Goal: Communication & Community: Answer question/provide support

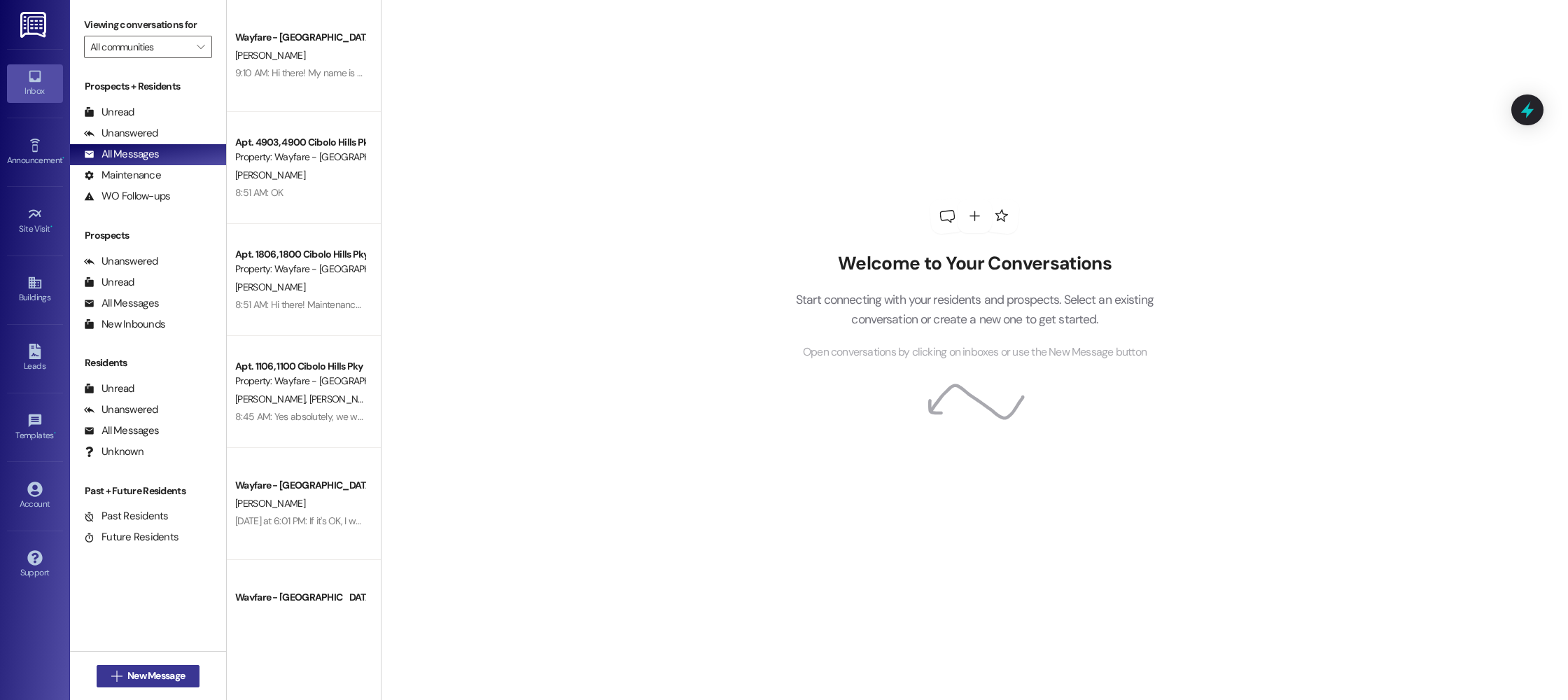
click at [146, 675] on span "New Message" at bounding box center [156, 675] width 58 height 15
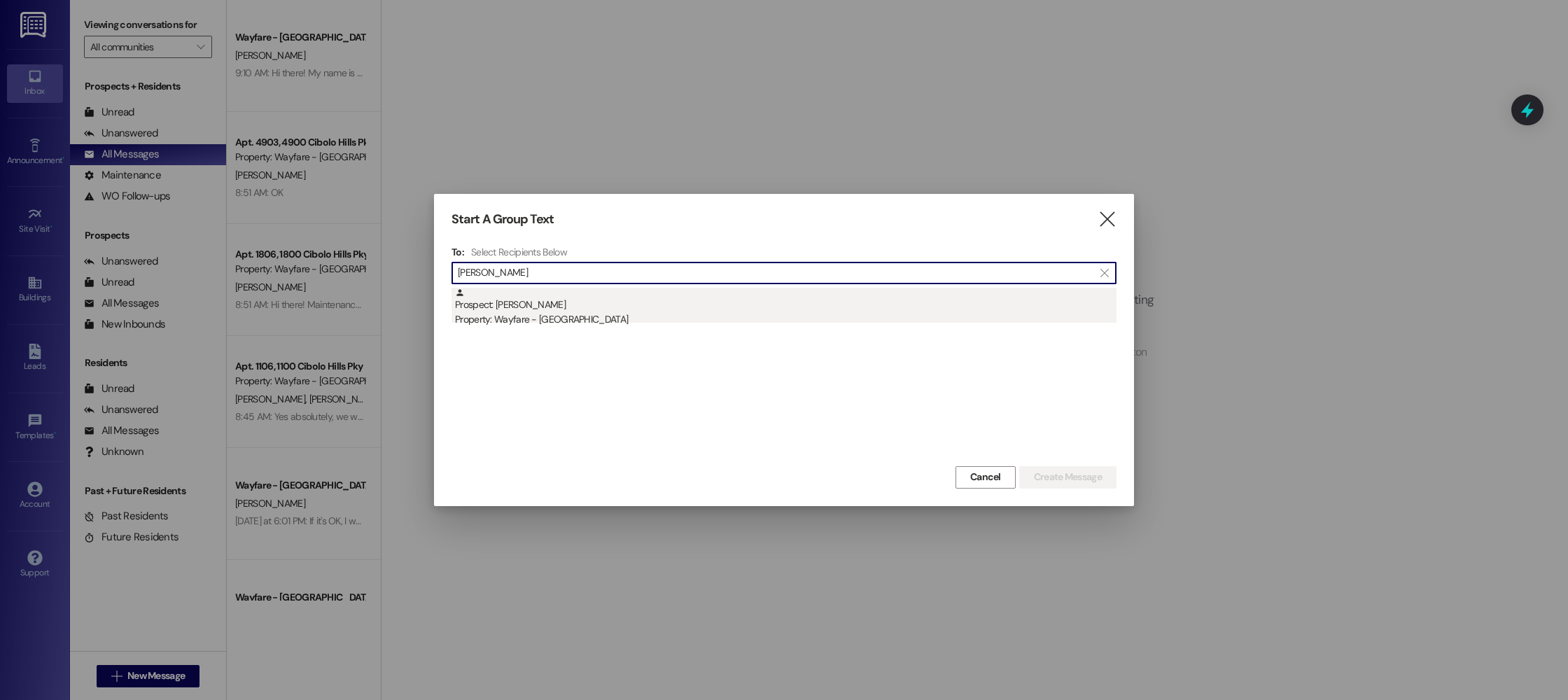
type input "marvin"
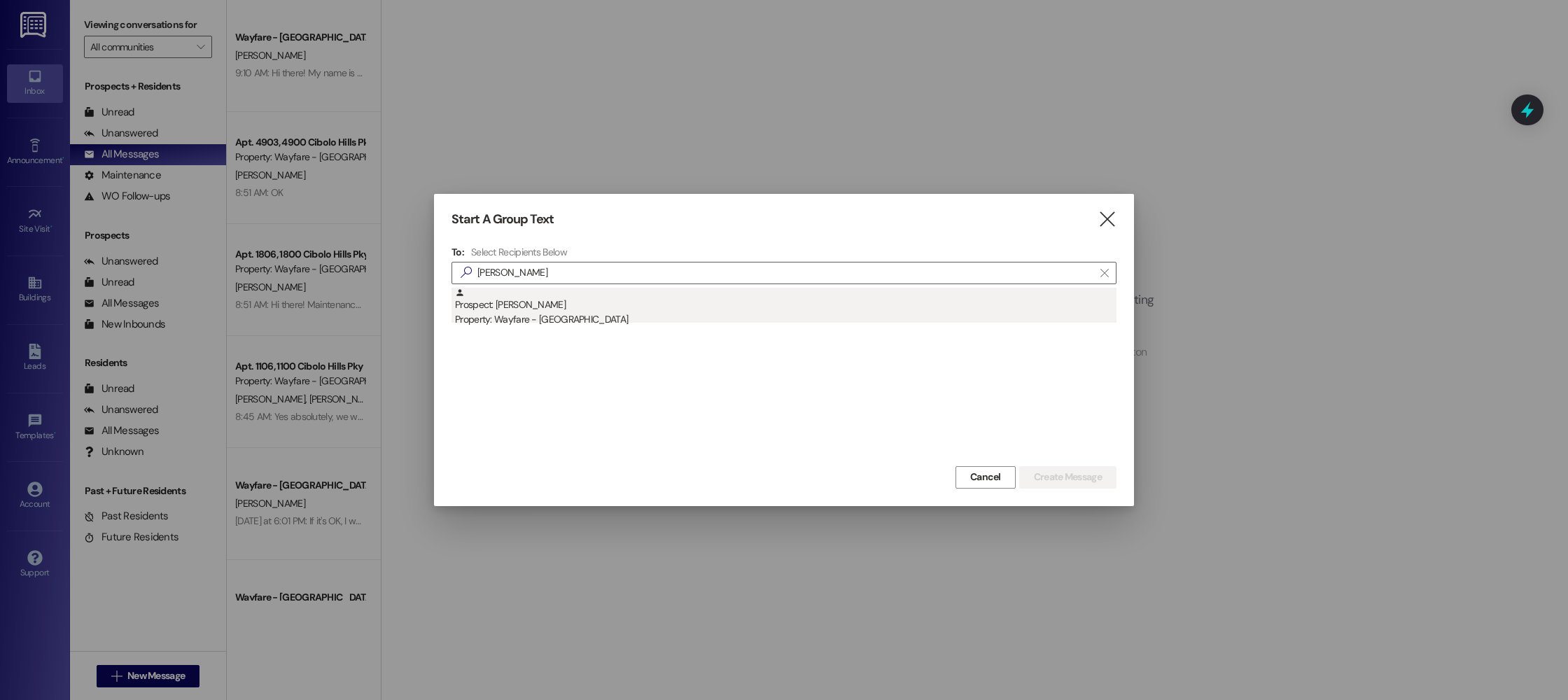
click at [682, 306] on div "Prospect: Marvin Farver Property: Wayfare - Cibolo Hills" at bounding box center [786, 308] width 661 height 40
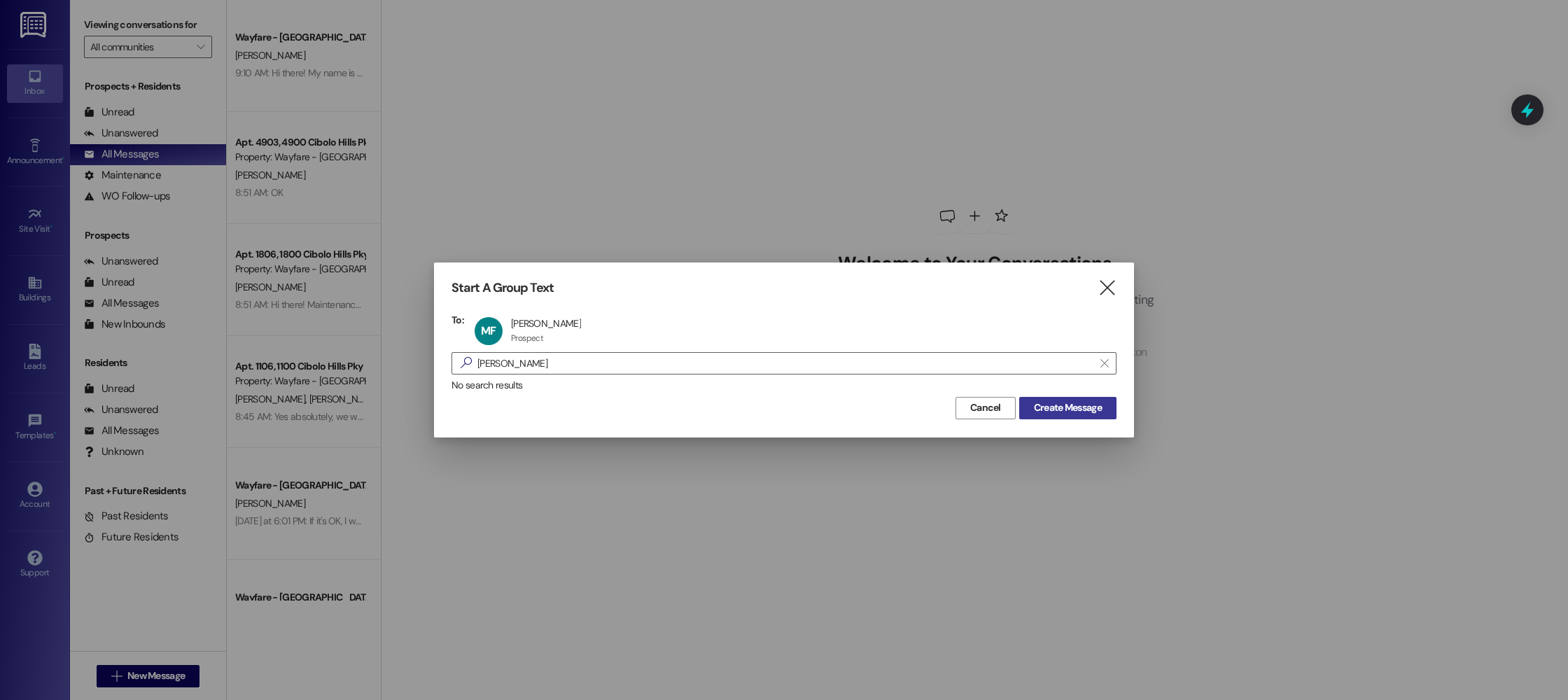
click at [1067, 401] on span "Create Message" at bounding box center [1068, 407] width 68 height 15
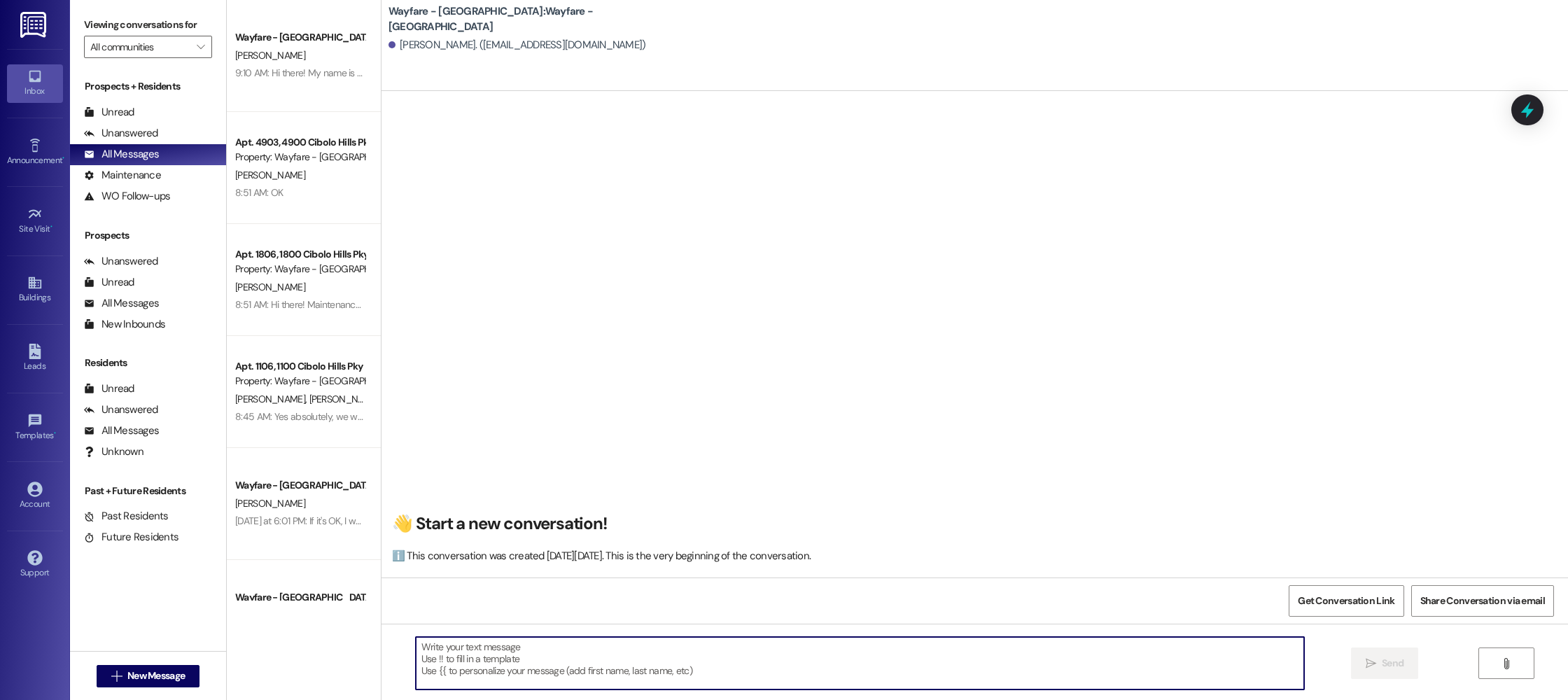
click at [941, 655] on textarea at bounding box center [859, 663] width 888 height 52
type textarea "Hey Marvin! This is Jordan at Wayfare. What day were you hoping to get moved in?"
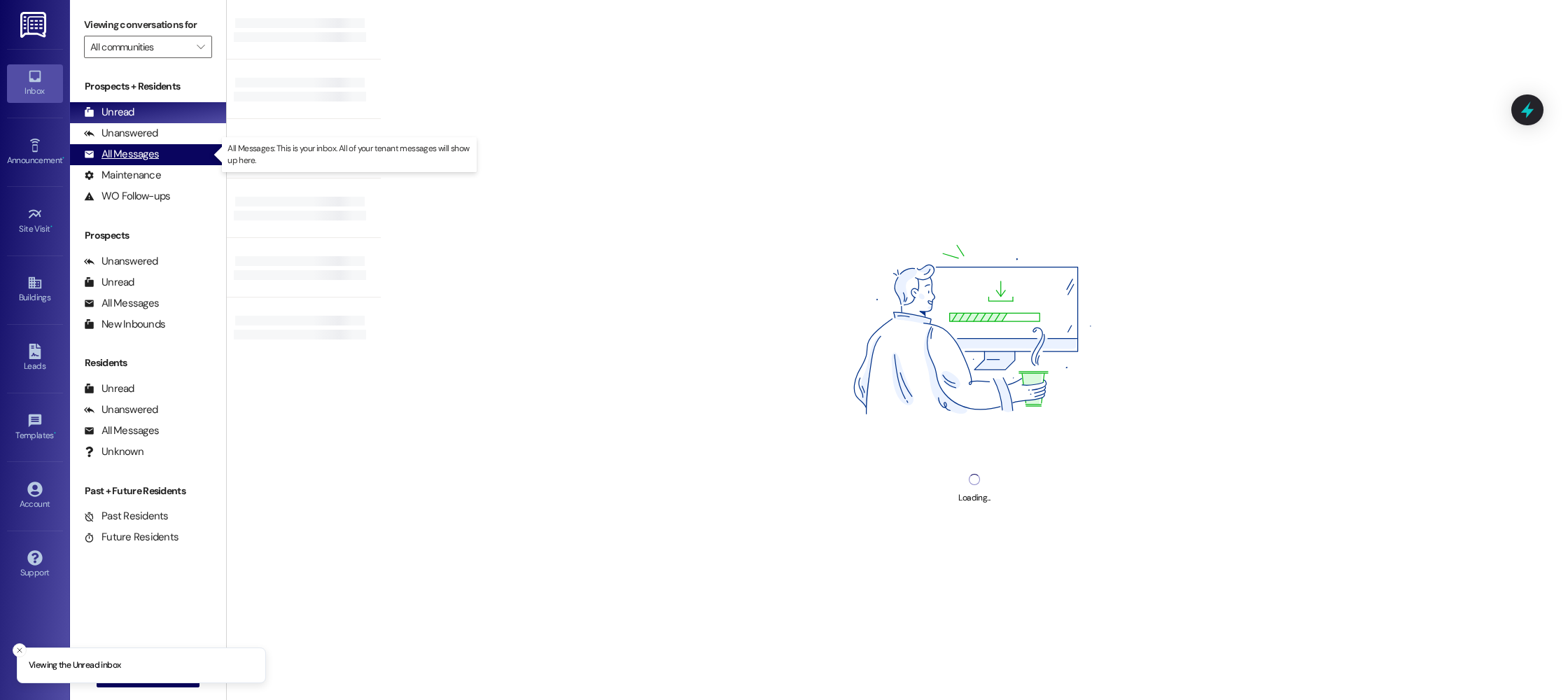
click at [96, 152] on div "All Messages" at bounding box center [121, 154] width 75 height 15
click at [124, 149] on div "All Messages" at bounding box center [121, 154] width 75 height 15
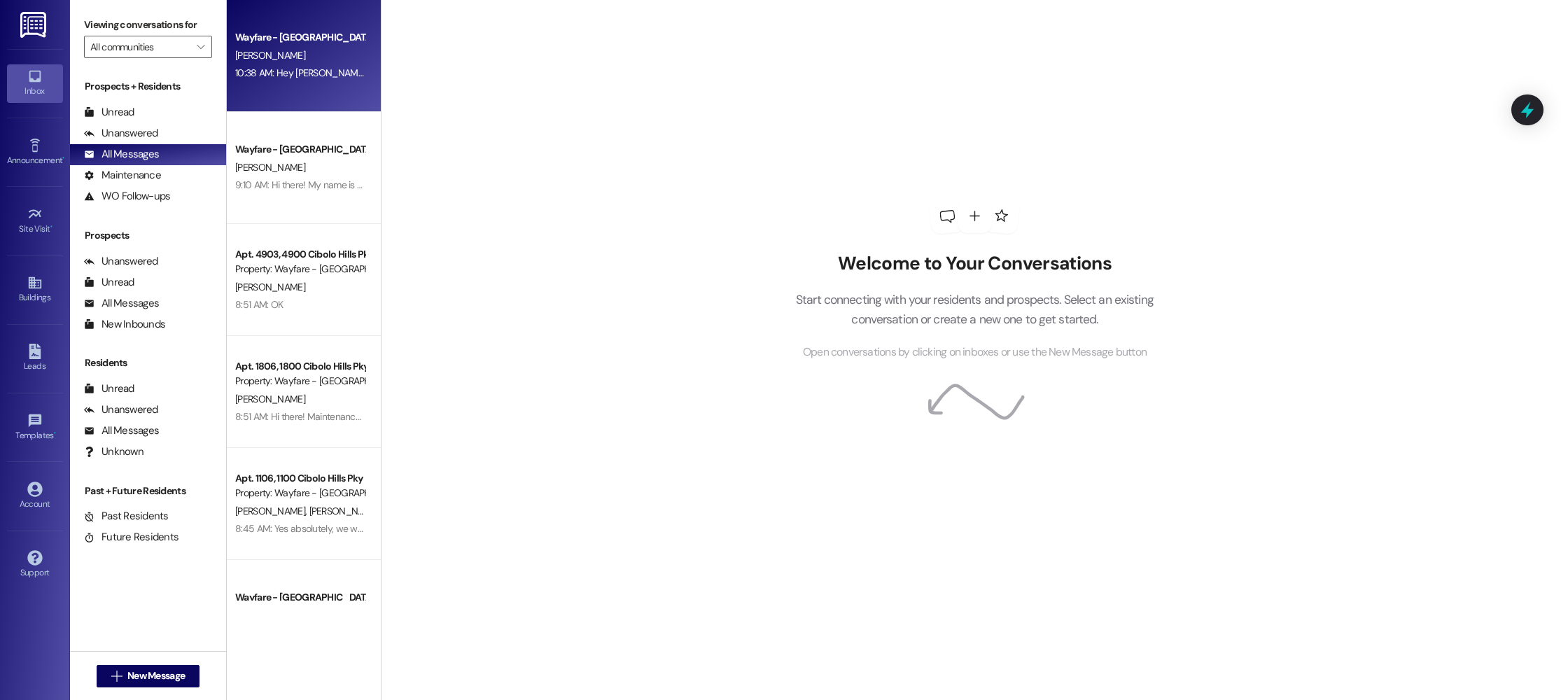
click at [258, 51] on span "[PERSON_NAME]" at bounding box center [270, 55] width 70 height 13
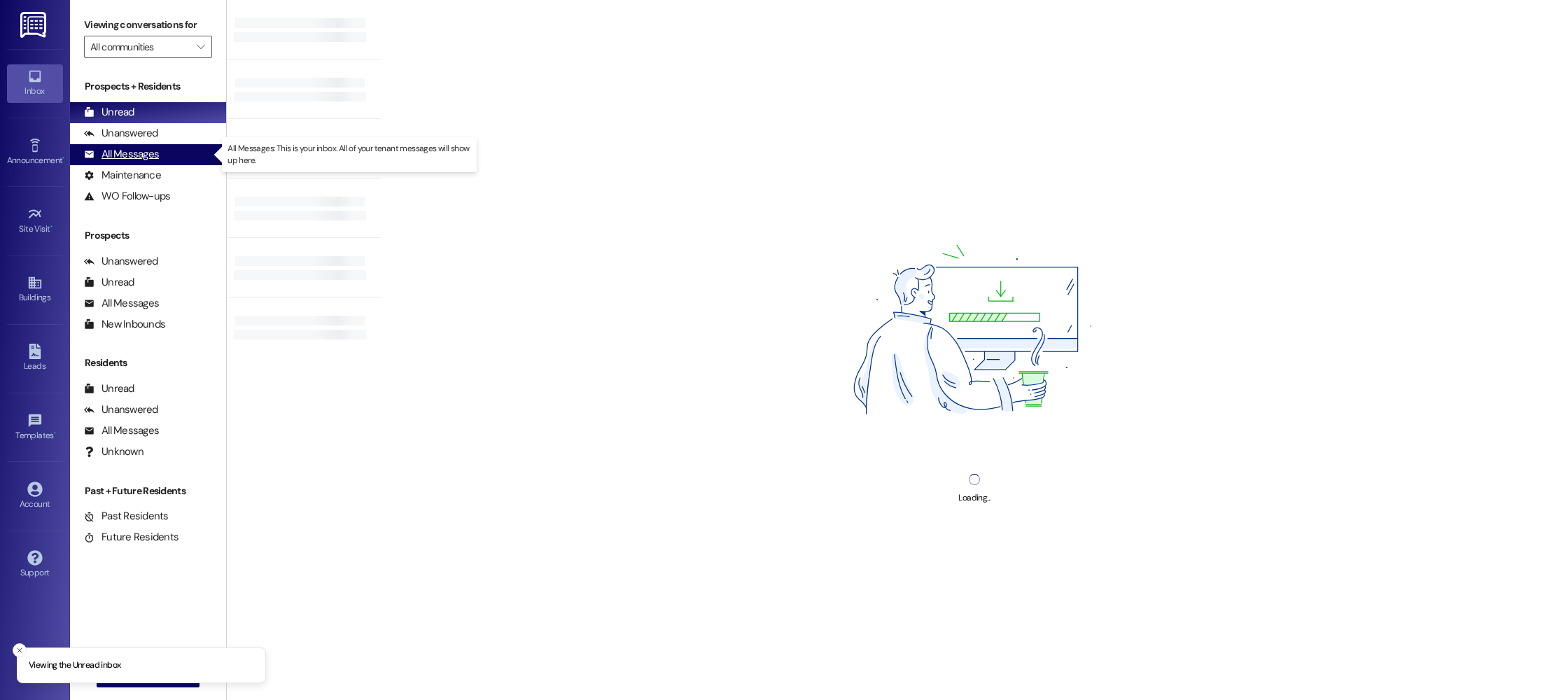
click at [135, 149] on div "All Messages" at bounding box center [121, 154] width 75 height 15
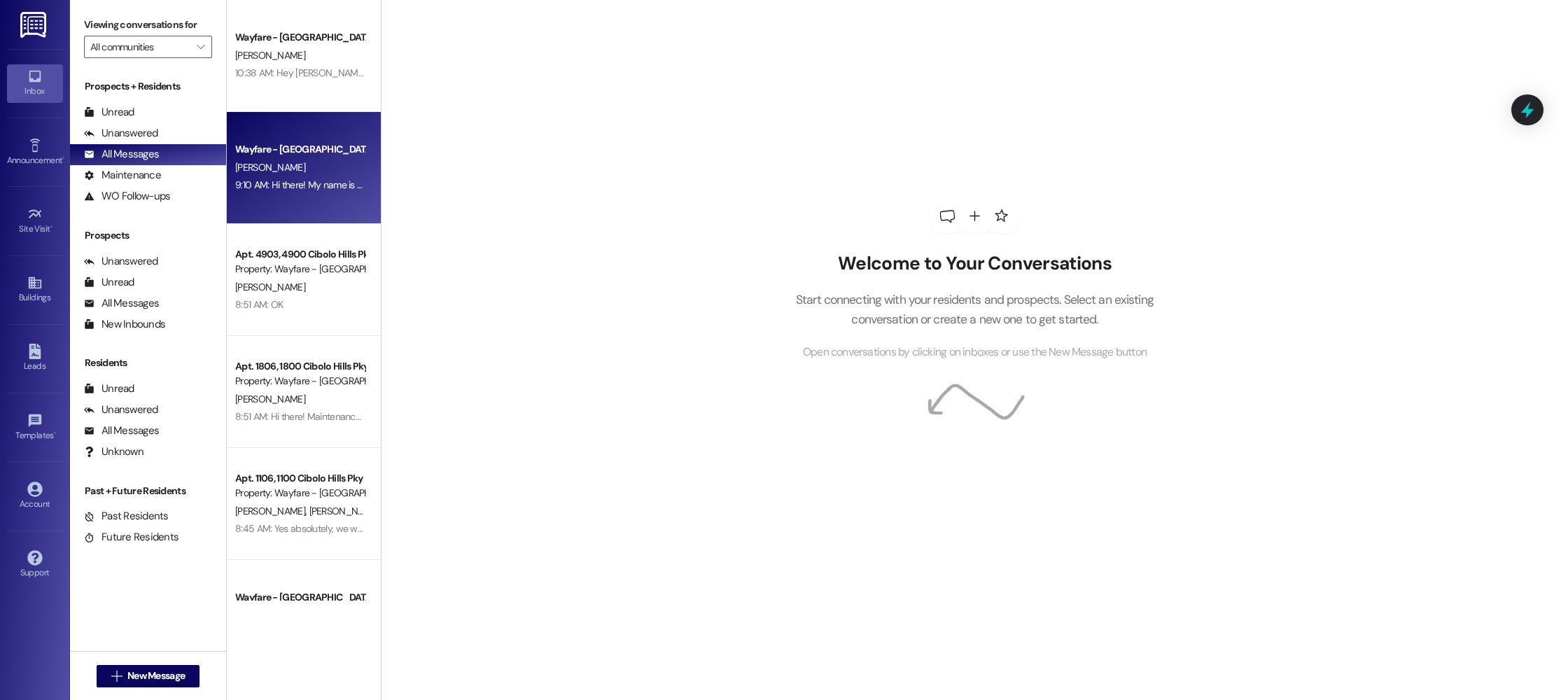
click at [306, 177] on div "9:10 AM: Hi there! My name is Jordan and I'm one of the leasing agents here at …" at bounding box center [299, 185] width 132 height 17
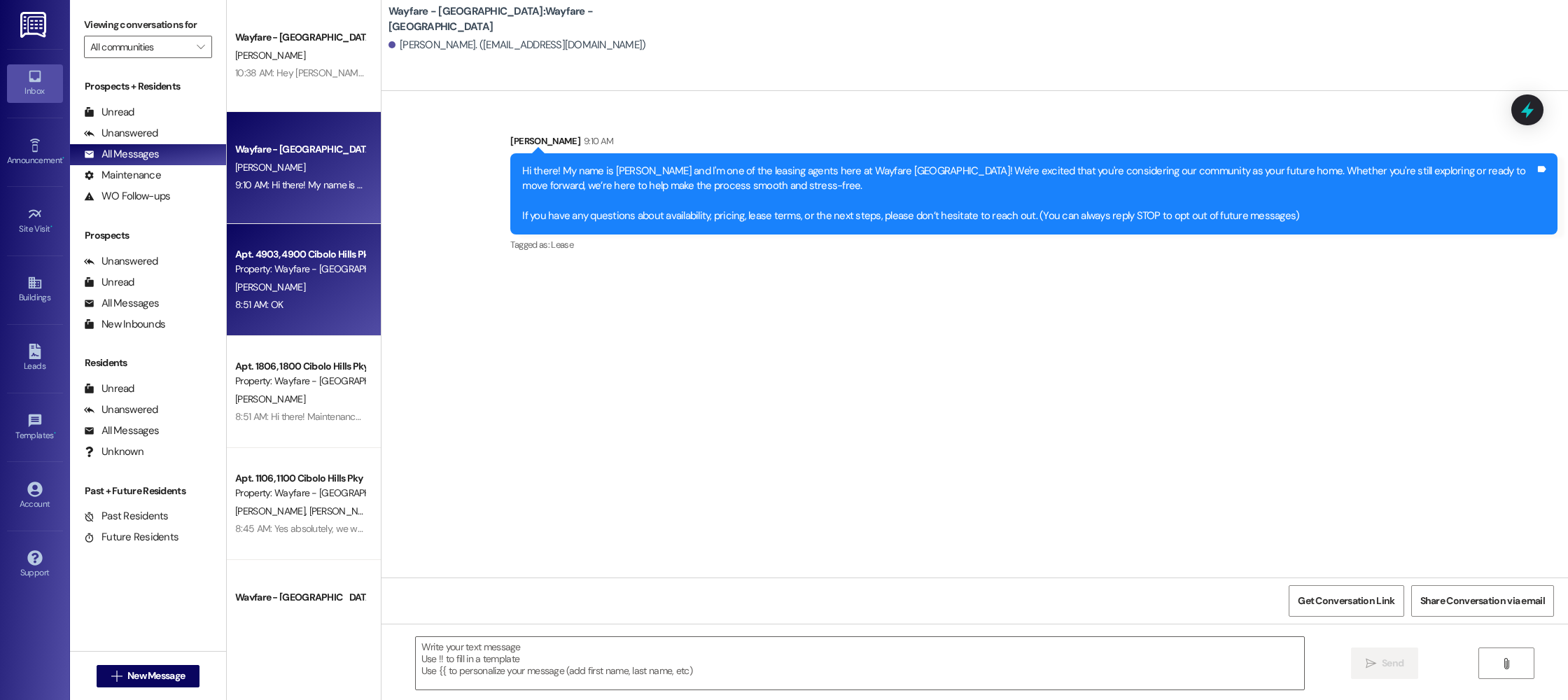
click at [290, 312] on div "8:51 AM: OK 8:51 AM: OK" at bounding box center [299, 305] width 132 height 17
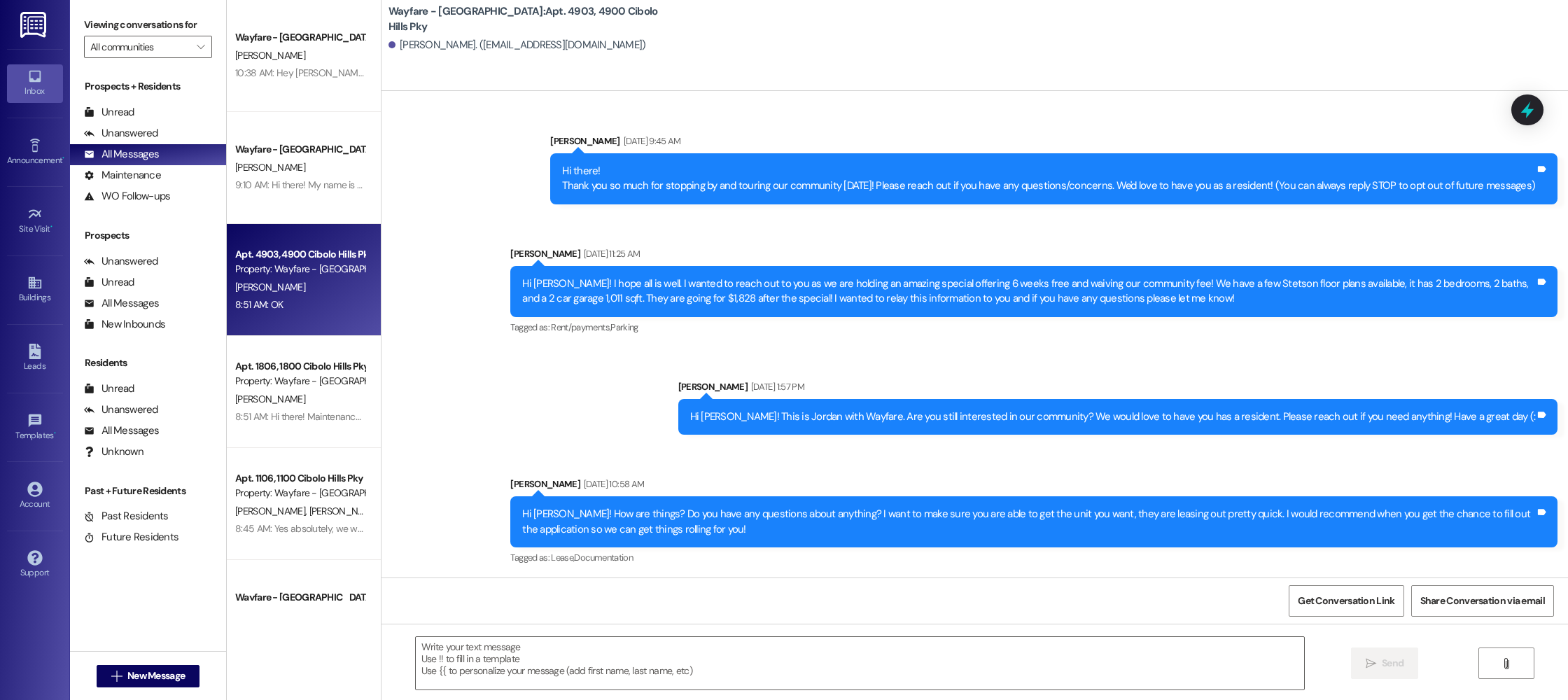
scroll to position [10082, 0]
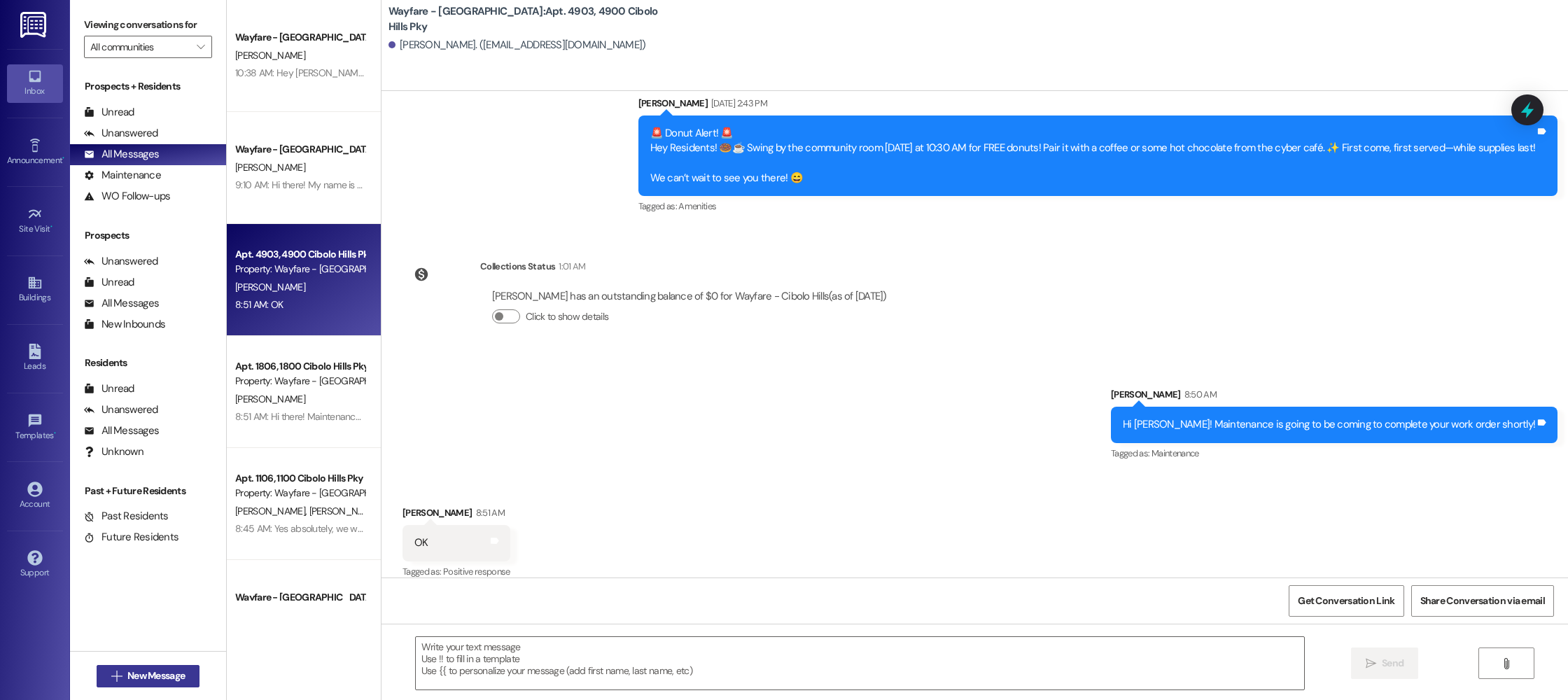
click at [148, 671] on span "New Message" at bounding box center [156, 675] width 58 height 15
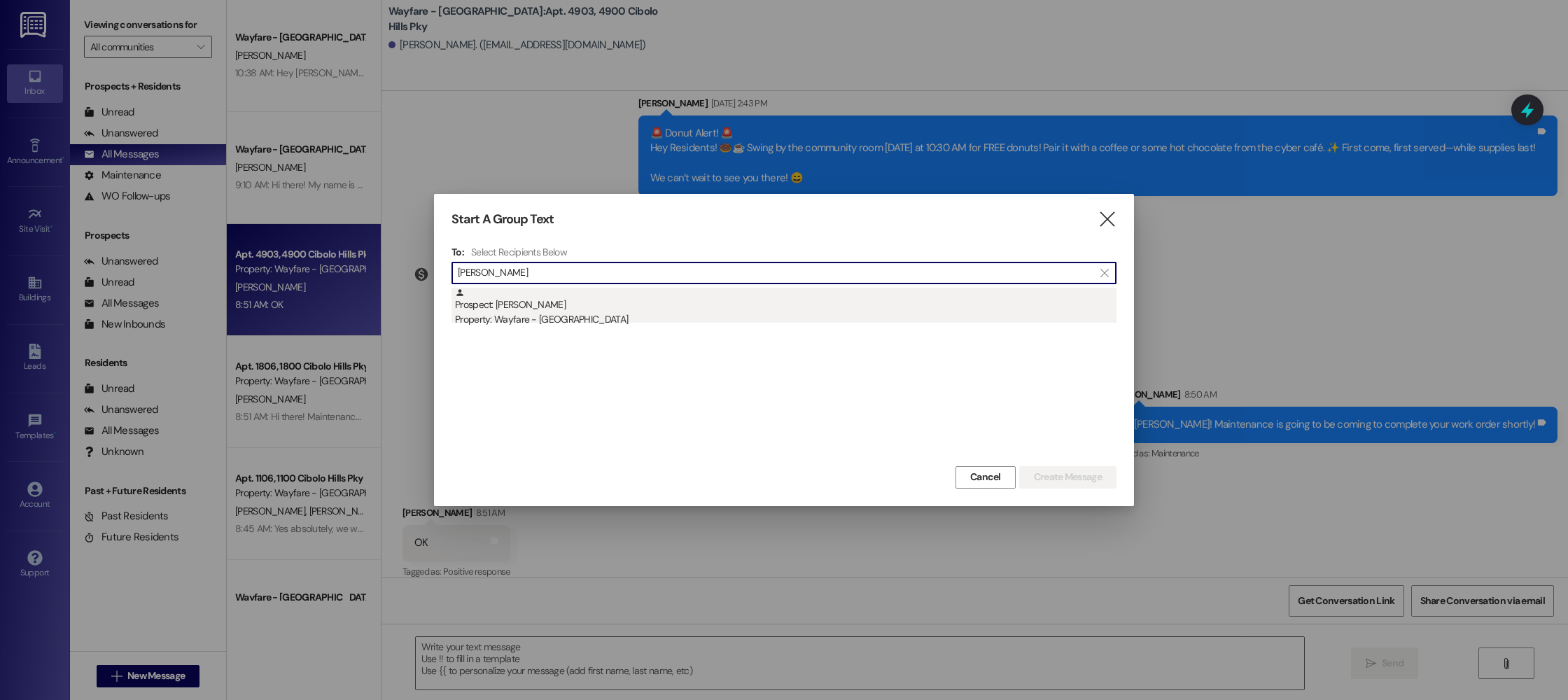
type input "verna"
click at [558, 316] on div "Property: Wayfare - [GEOGRAPHIC_DATA]" at bounding box center [786, 320] width 661 height 15
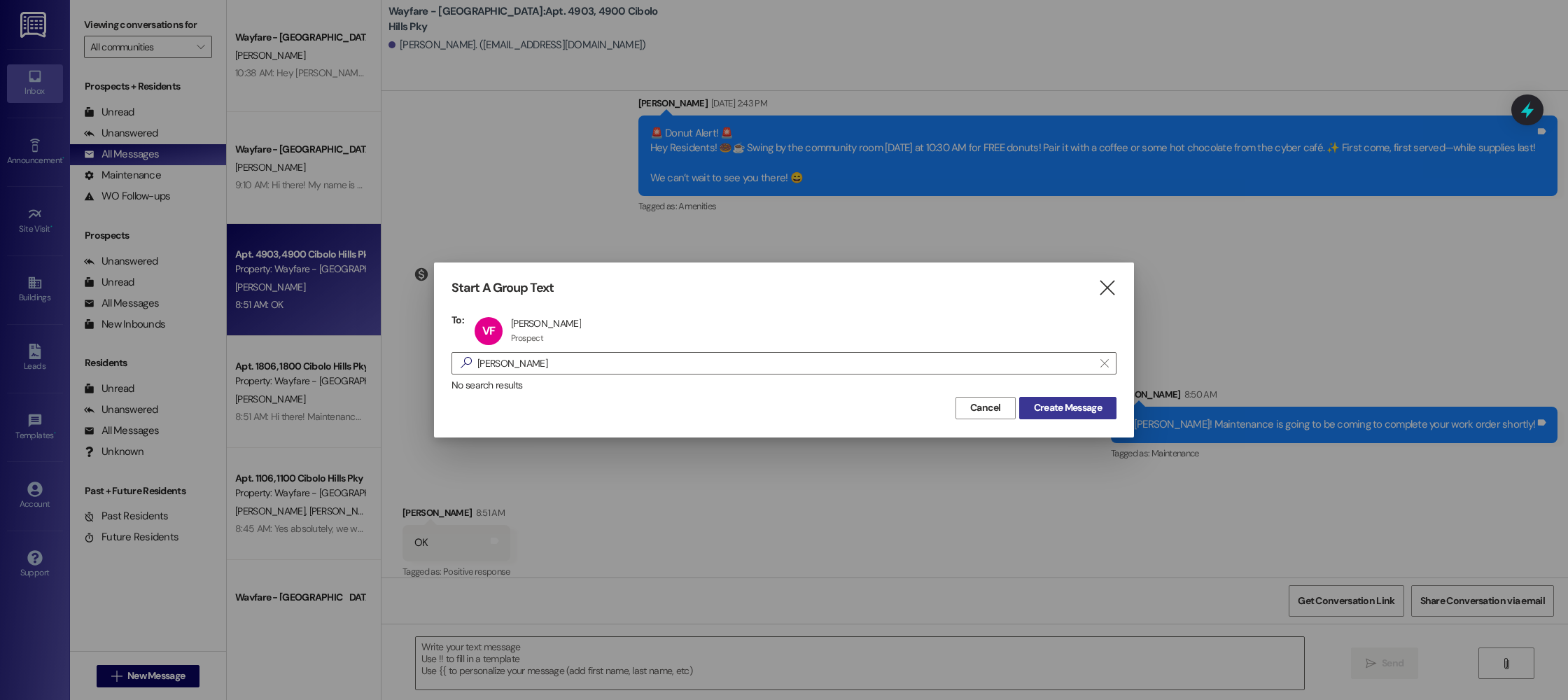
click at [1080, 414] on span "Create Message" at bounding box center [1068, 407] width 68 height 15
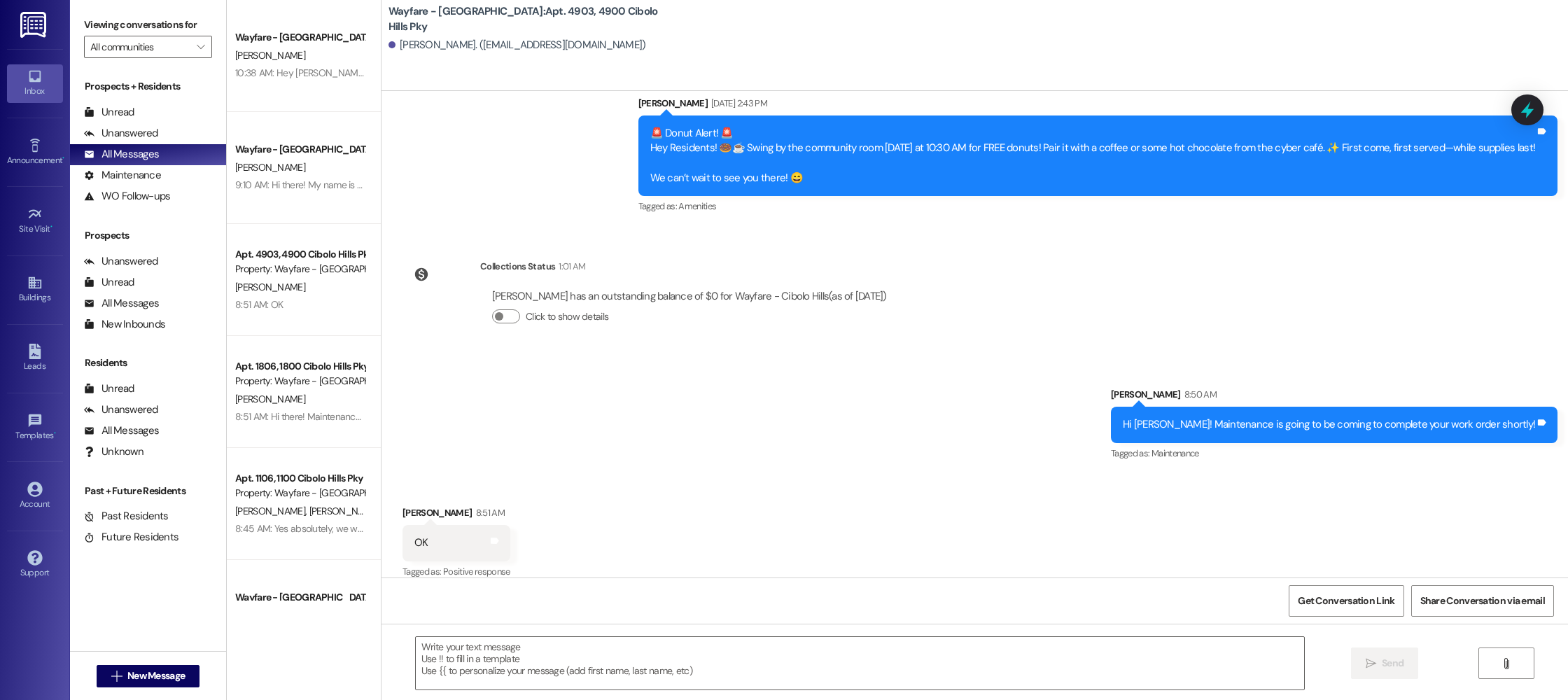
scroll to position [0, 0]
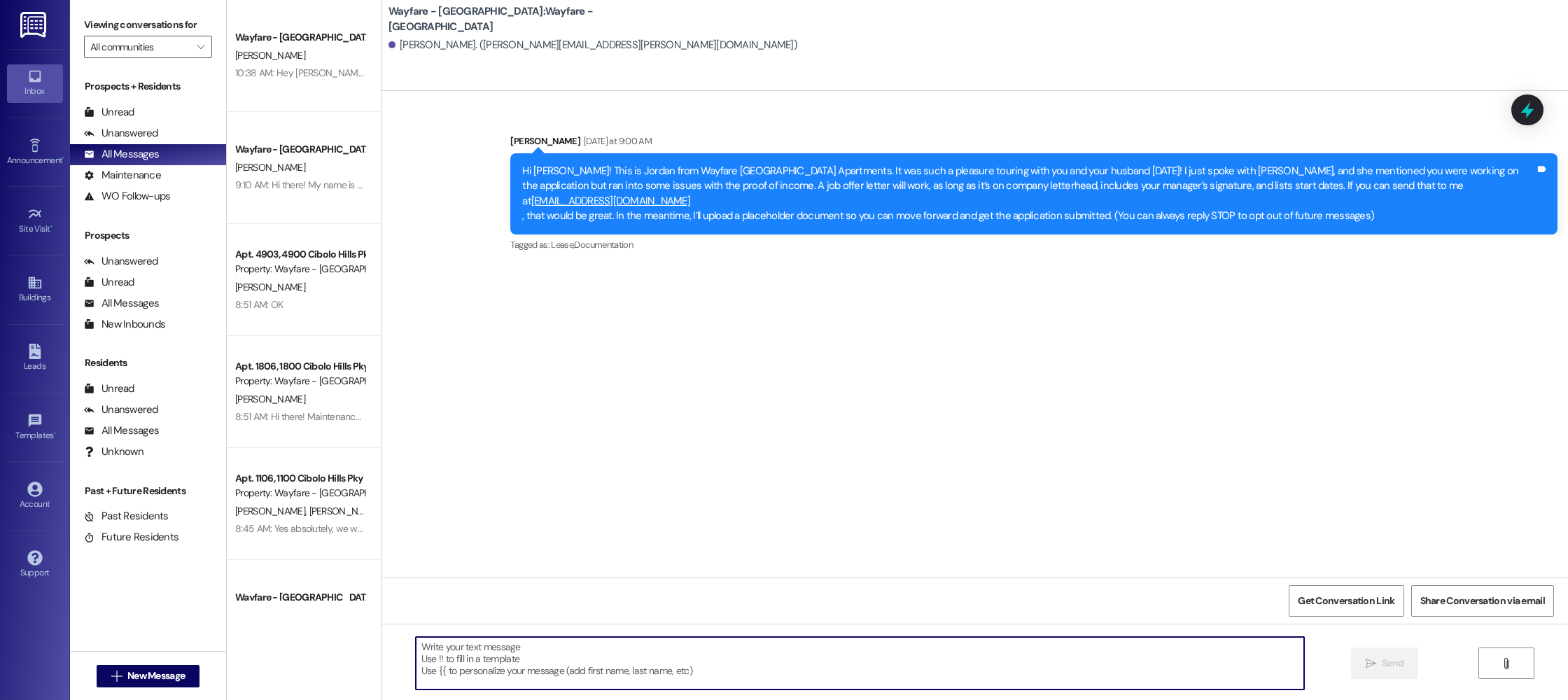
click at [938, 668] on textarea at bounding box center [859, 663] width 888 height 52
click at [767, 655] on textarea at bounding box center [859, 663] width 888 height 52
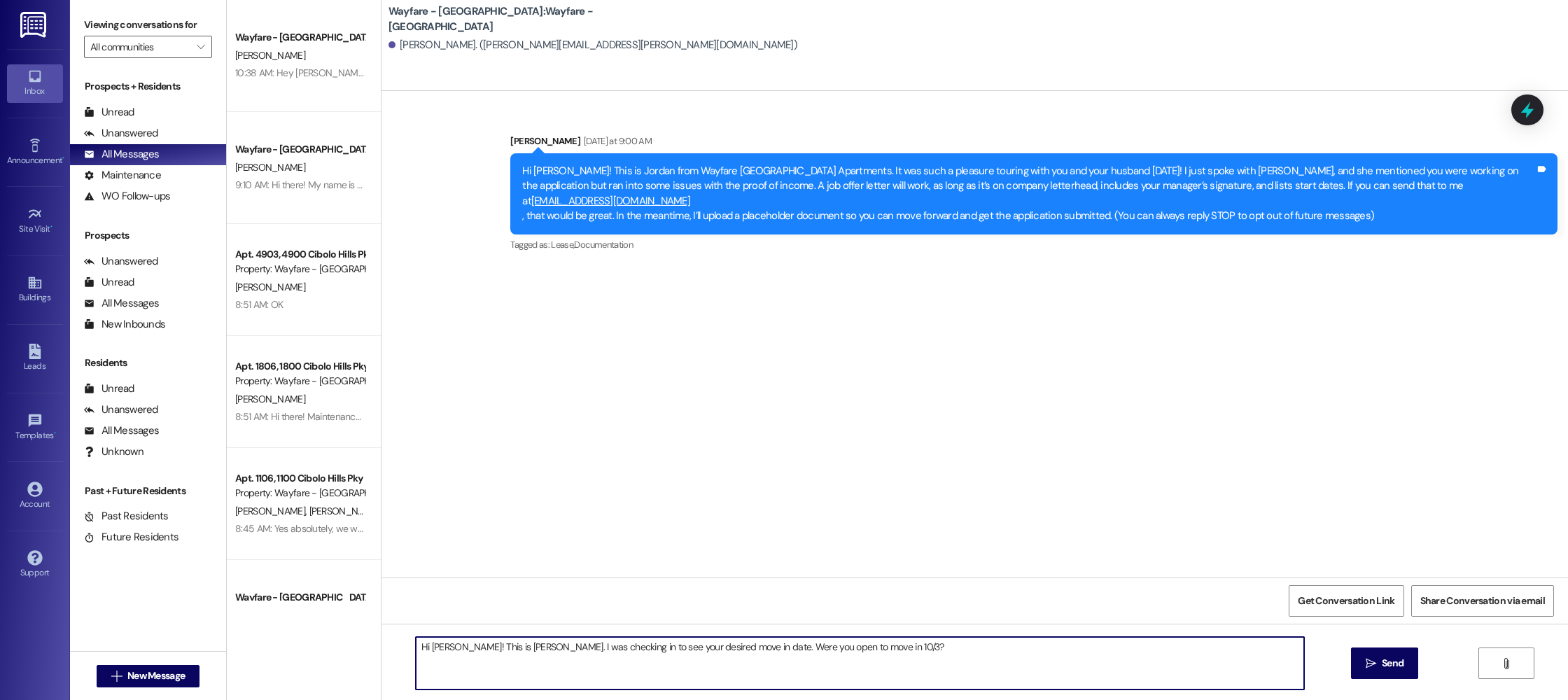
click at [713, 649] on textarea "Hi Verna! This is Jordan. I was checking in to see your desired move in date. W…" at bounding box center [859, 663] width 888 height 52
drag, startPoint x: 826, startPoint y: 649, endPoint x: 803, endPoint y: 652, distance: 23.2
click at [803, 652] on textarea "Hi Verna! This is Jordan. I was checking in to see your desired move in date. A…" at bounding box center [859, 663] width 888 height 52
type textarea "Hi Verna! This is Jordan. I was checking in to see your desired move in date. A…"
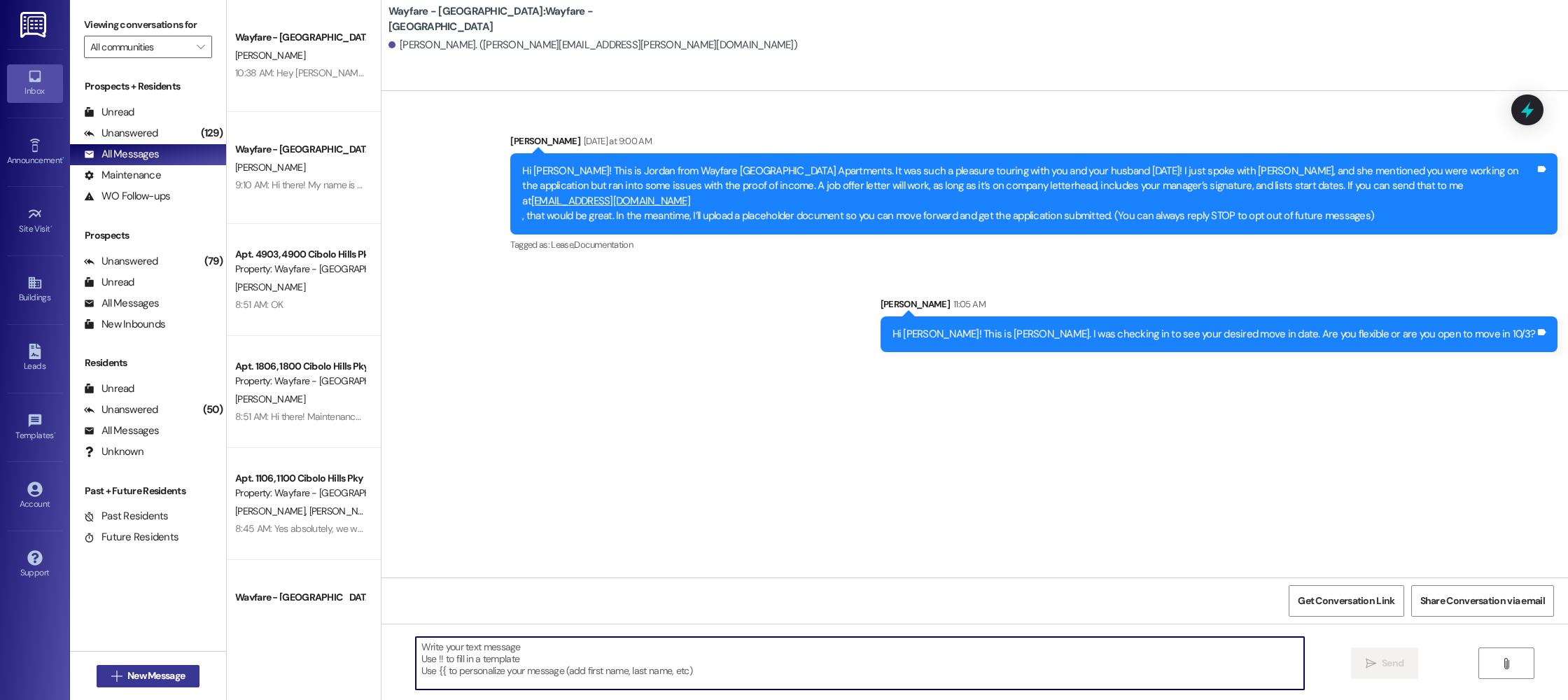
click at [124, 678] on span "New Message" at bounding box center [156, 675] width 63 height 15
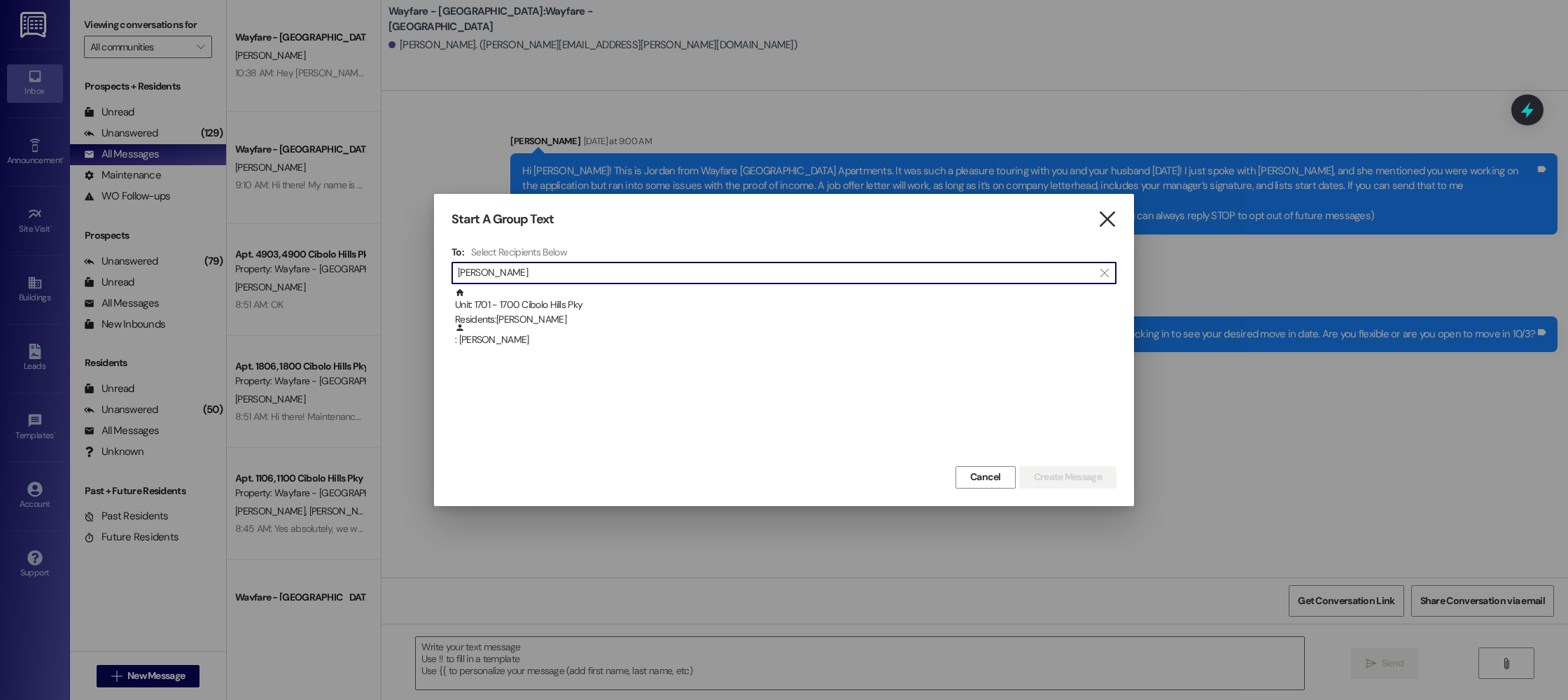
type input "prather"
click at [1108, 222] on icon "" at bounding box center [1107, 219] width 19 height 15
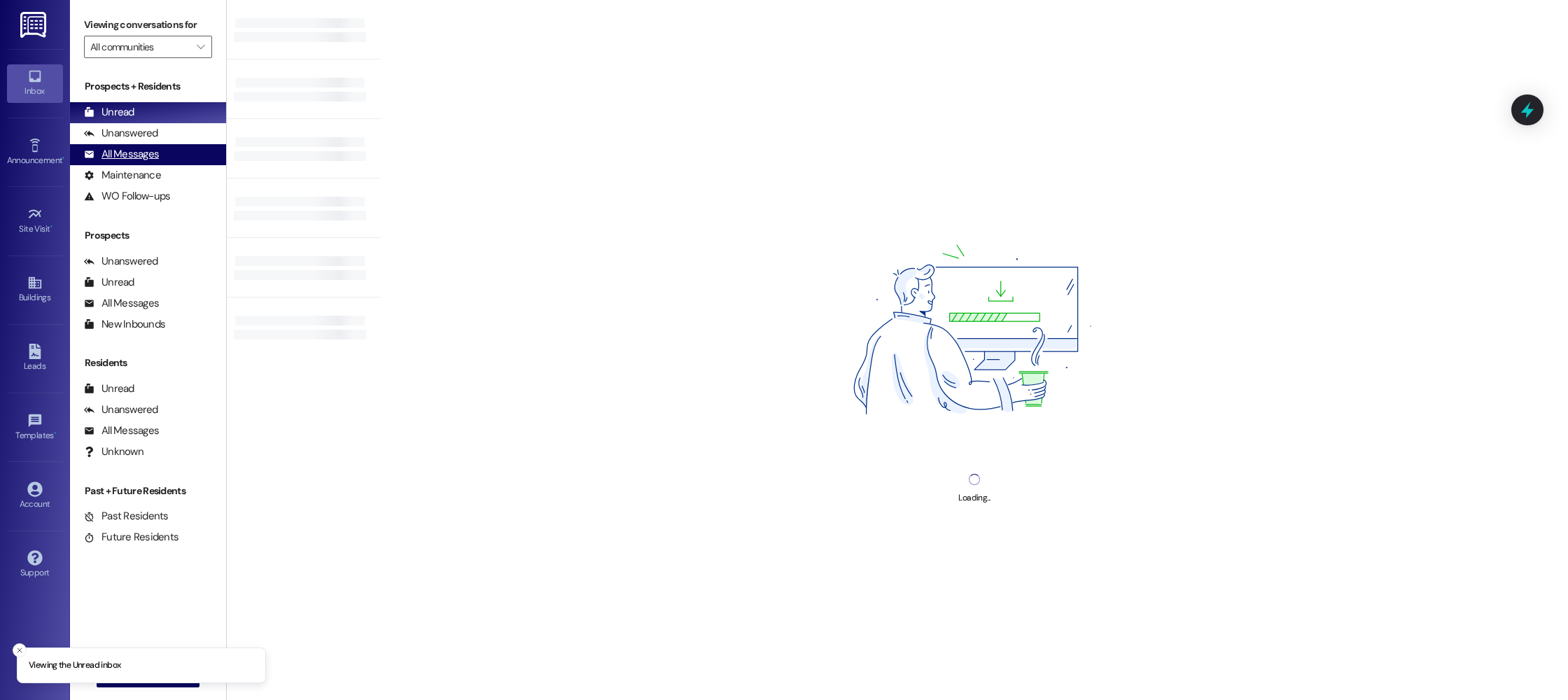
click at [106, 157] on div "All Messages" at bounding box center [121, 154] width 75 height 15
click at [124, 154] on div "All Messages" at bounding box center [121, 154] width 75 height 15
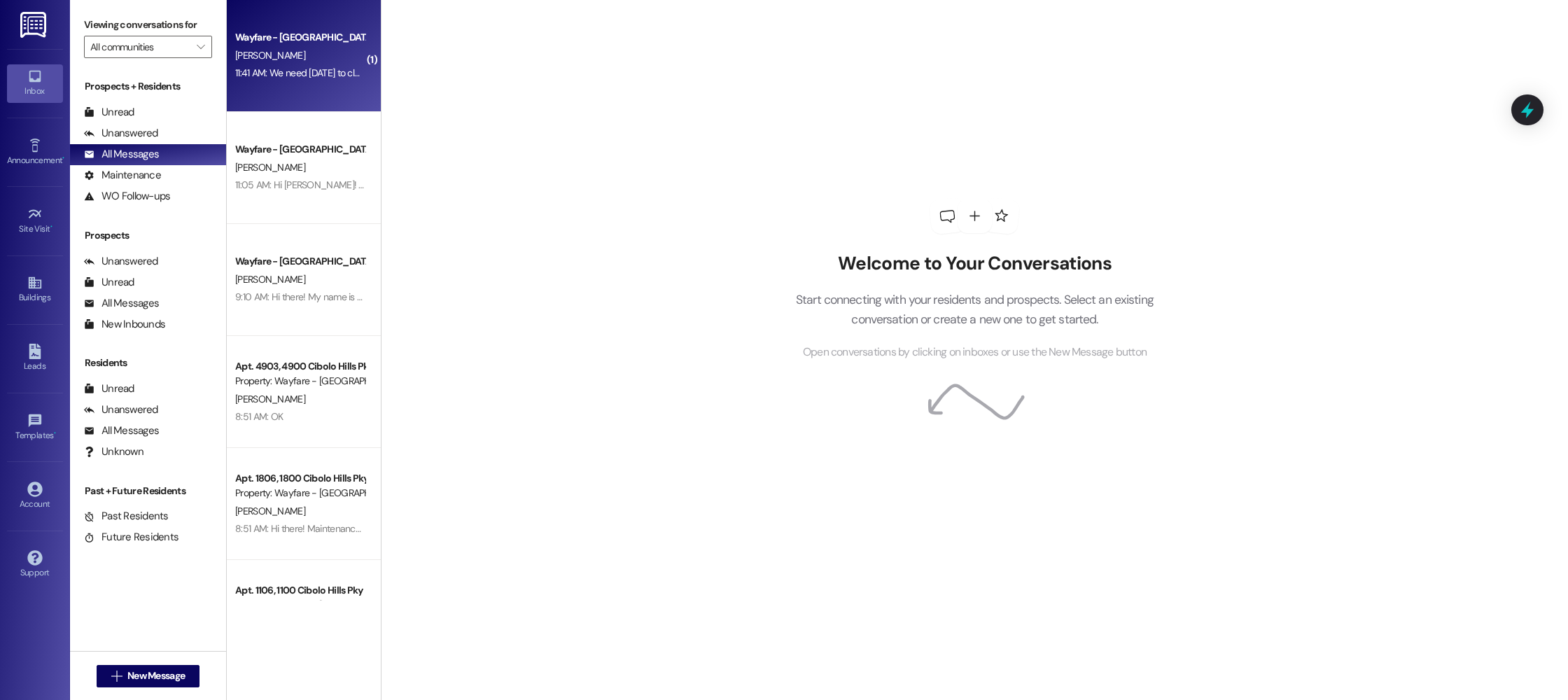
click at [288, 85] on div "Wayfare - [GEOGRAPHIC_DATA] [PERSON_NAME] 11:41 AM: We need [DATE] to clean and…" at bounding box center [304, 56] width 154 height 112
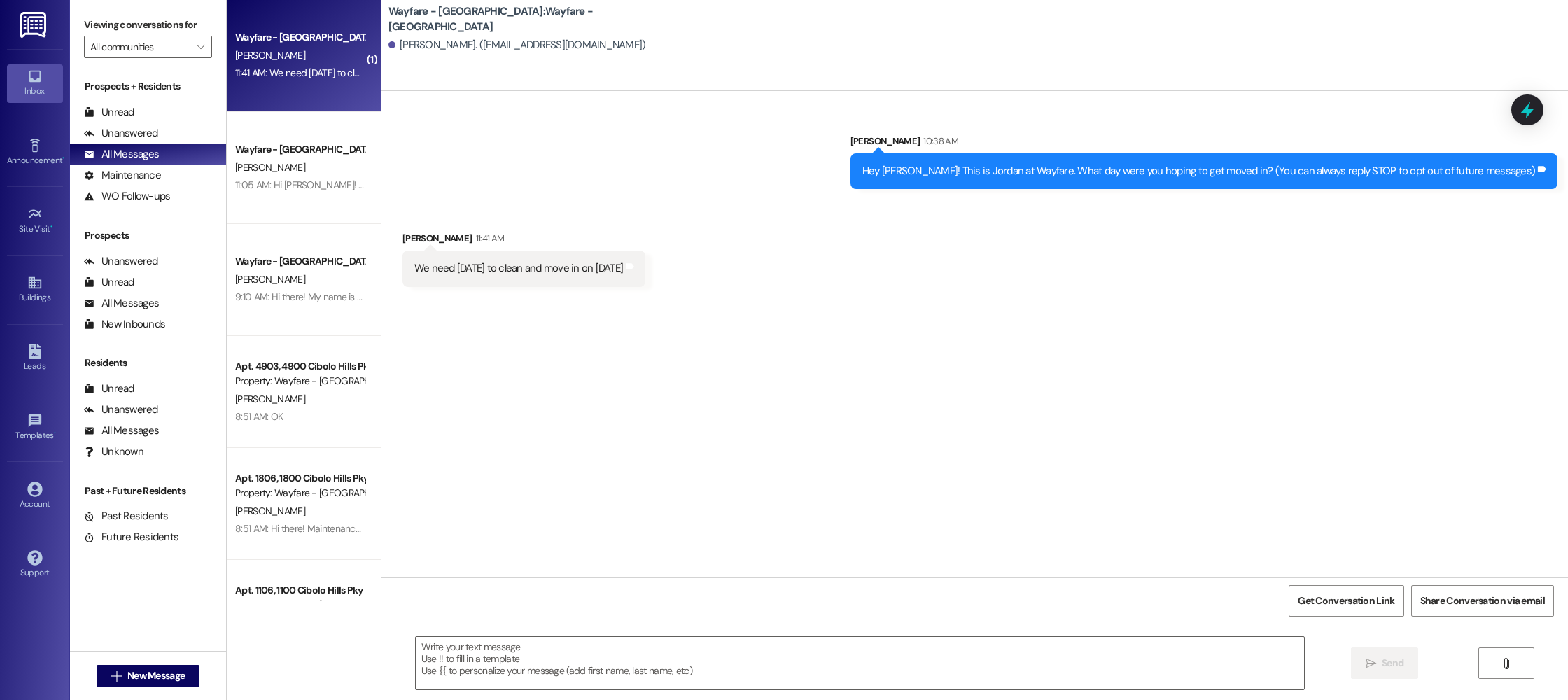
click at [542, 108] on div "Sent via SMS [PERSON_NAME] 10:38 AM Hey [PERSON_NAME]! This is Jordan at Wayfar…" at bounding box center [974, 150] width 1186 height 97
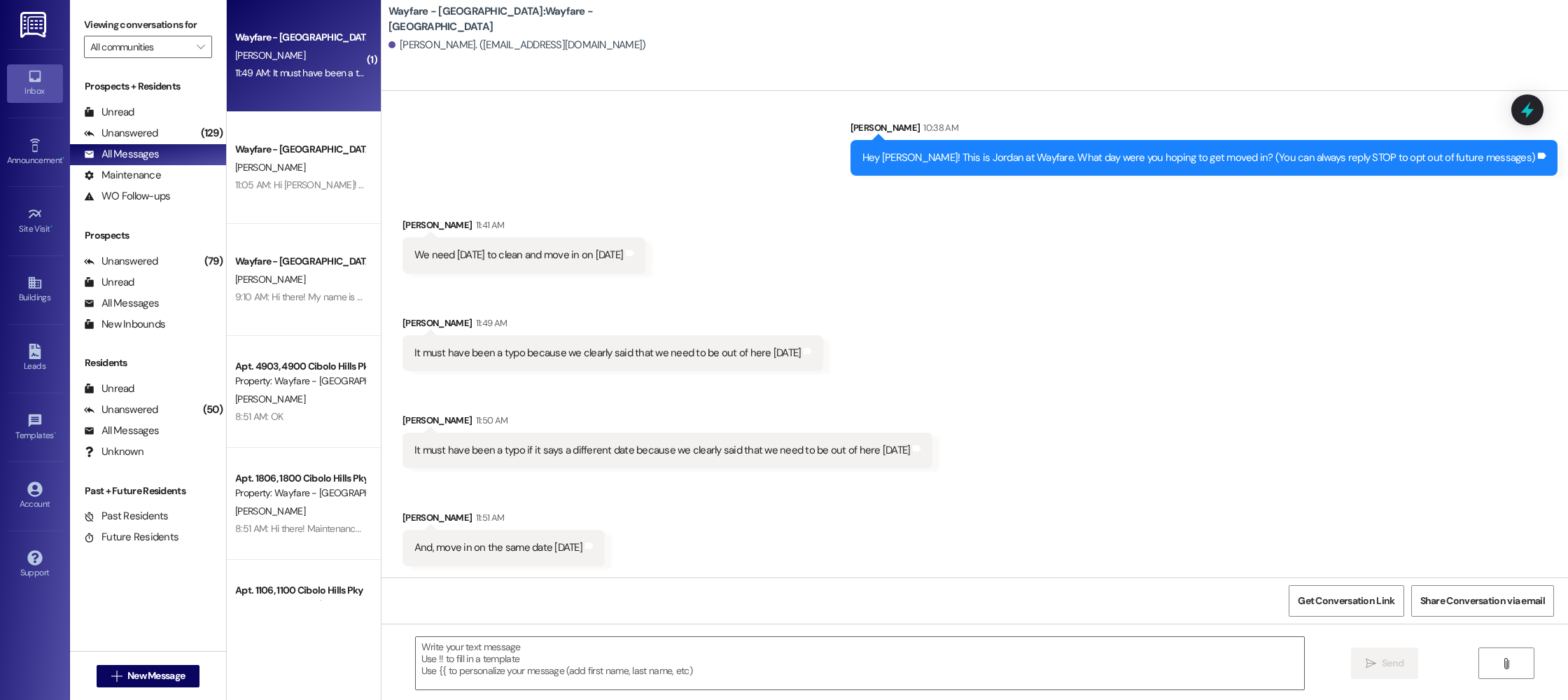
scroll to position [13, 0]
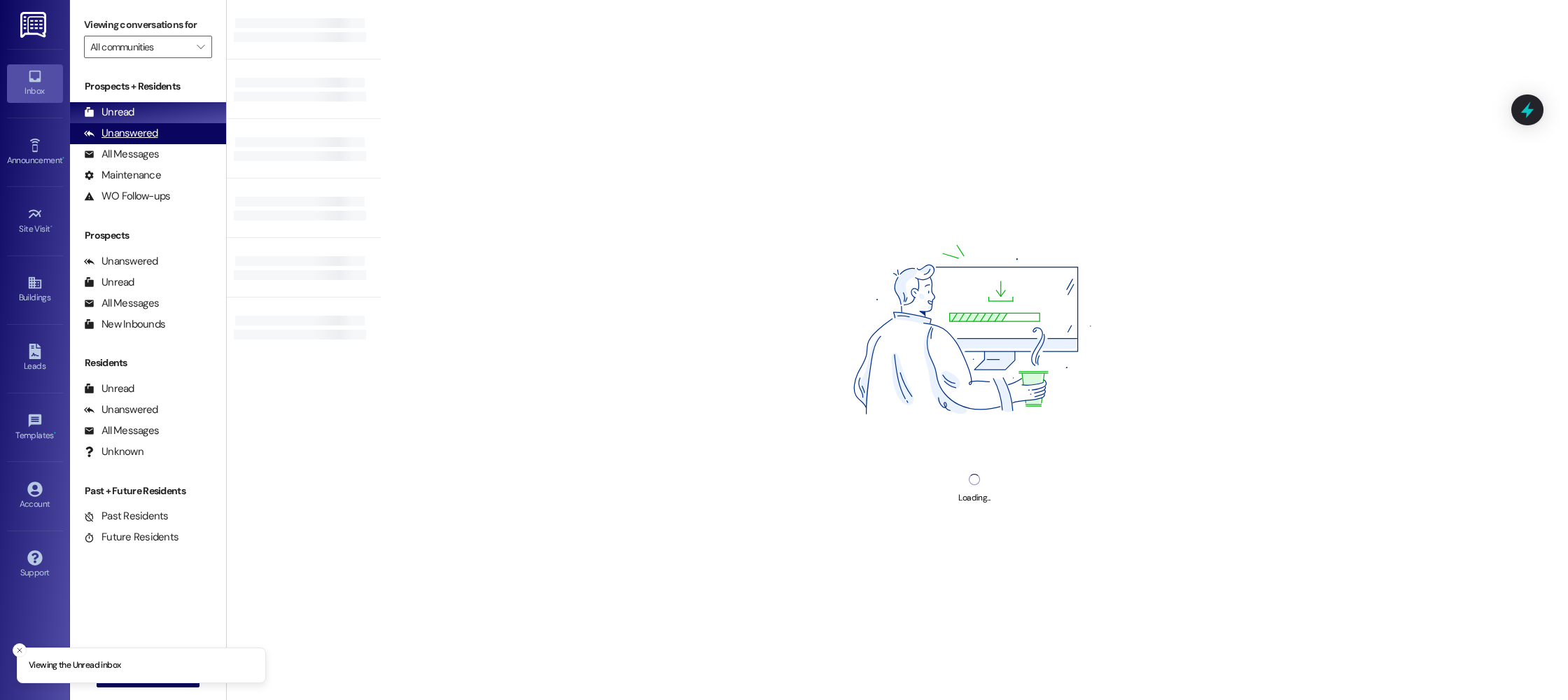
click at [137, 141] on div "Unanswered (0)" at bounding box center [147, 134] width 156 height 21
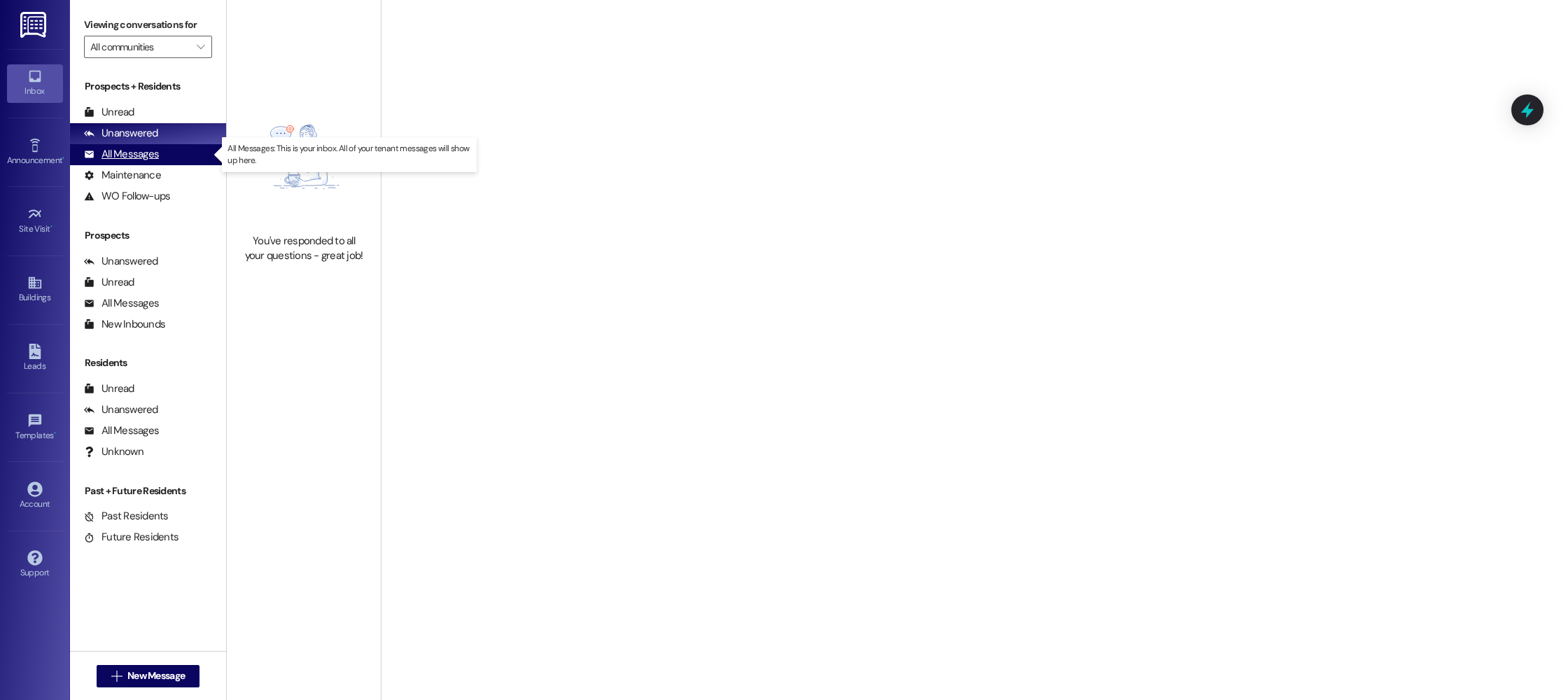
click at [131, 158] on div "All Messages" at bounding box center [121, 154] width 75 height 15
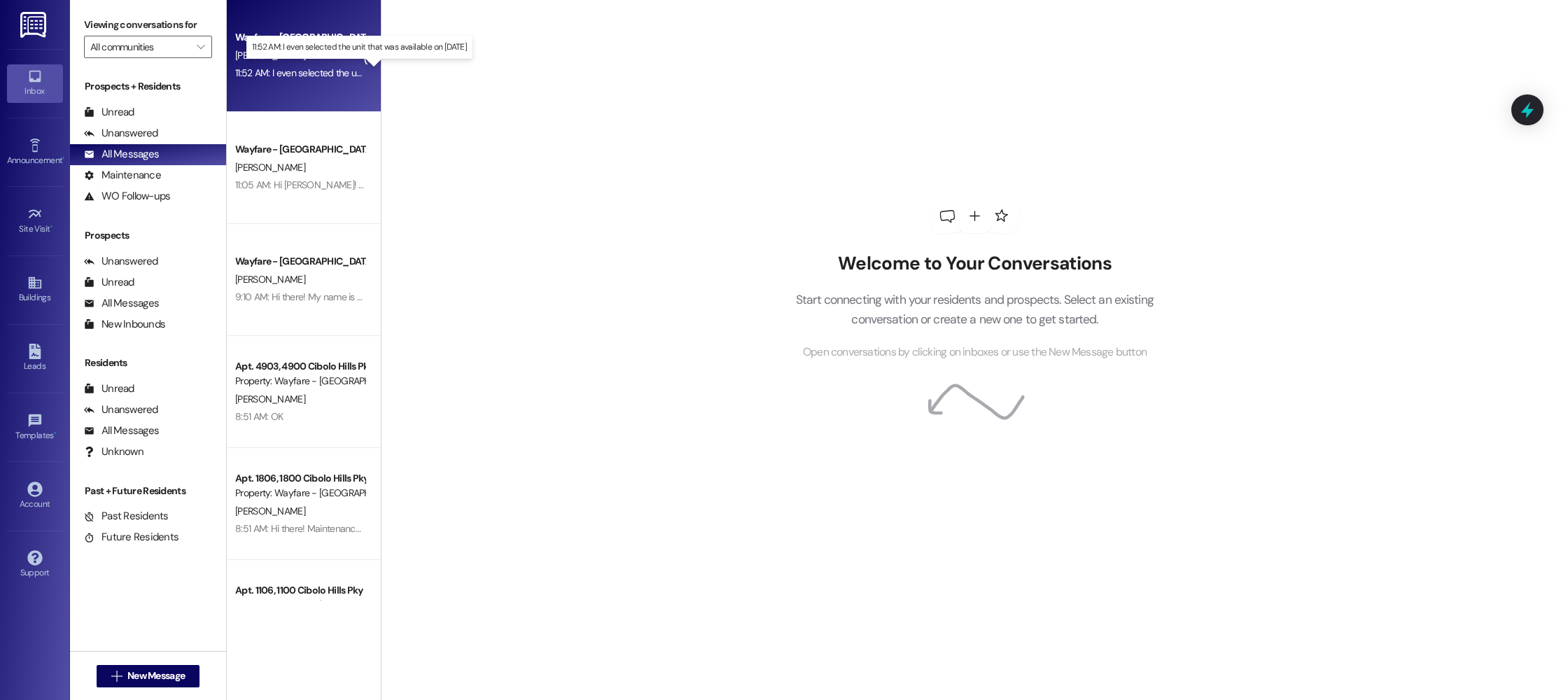
click at [249, 66] on div "11:52 AM: I even selected the unit that was available on September 10, 2025 11:…" at bounding box center [358, 73] width 247 height 13
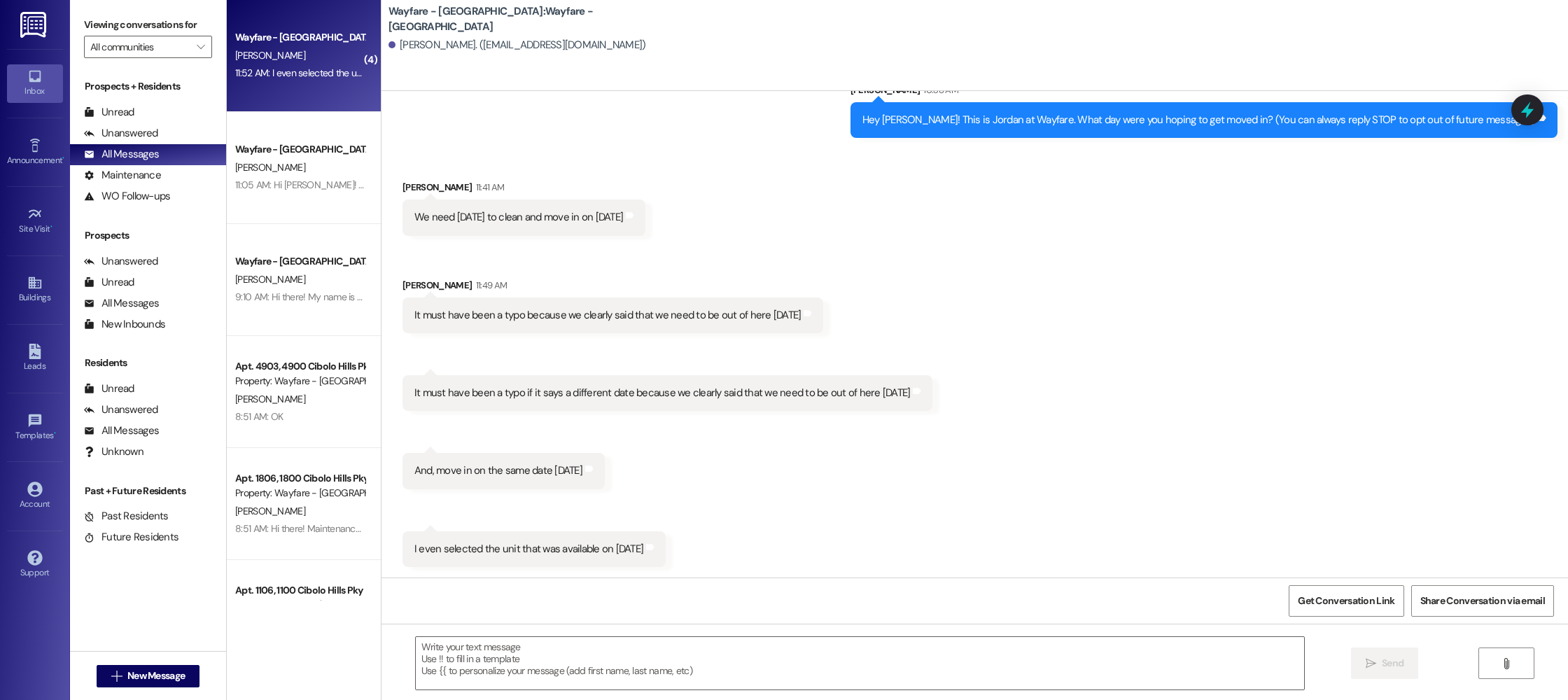
scroll to position [51, 0]
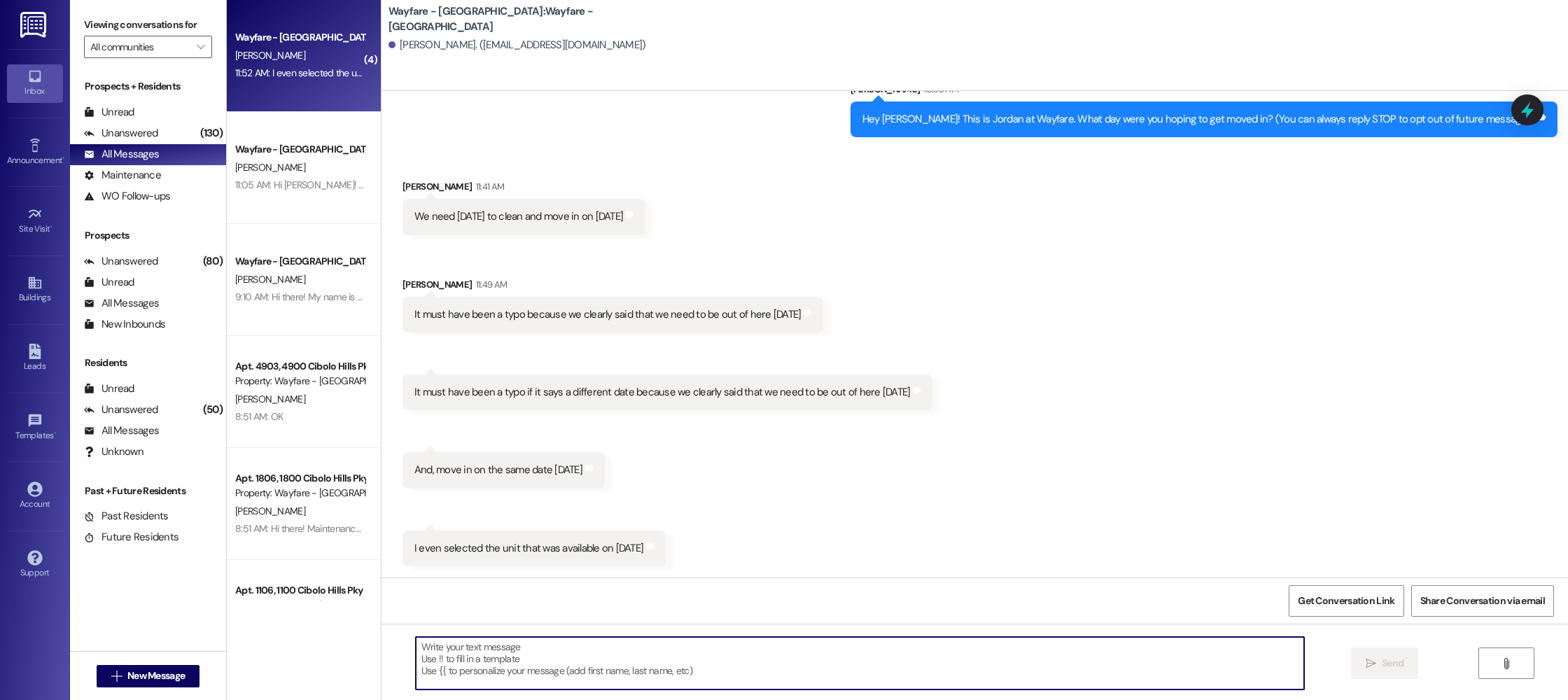
click at [659, 672] on textarea at bounding box center [859, 663] width 888 height 52
click at [790, 658] on textarea at bounding box center [859, 663] width 888 height 52
drag, startPoint x: 735, startPoint y: 678, endPoint x: 724, endPoint y: 668, distance: 14.9
click at [733, 675] on textarea at bounding box center [859, 663] width 888 height 52
type textarea "We can make that happen"
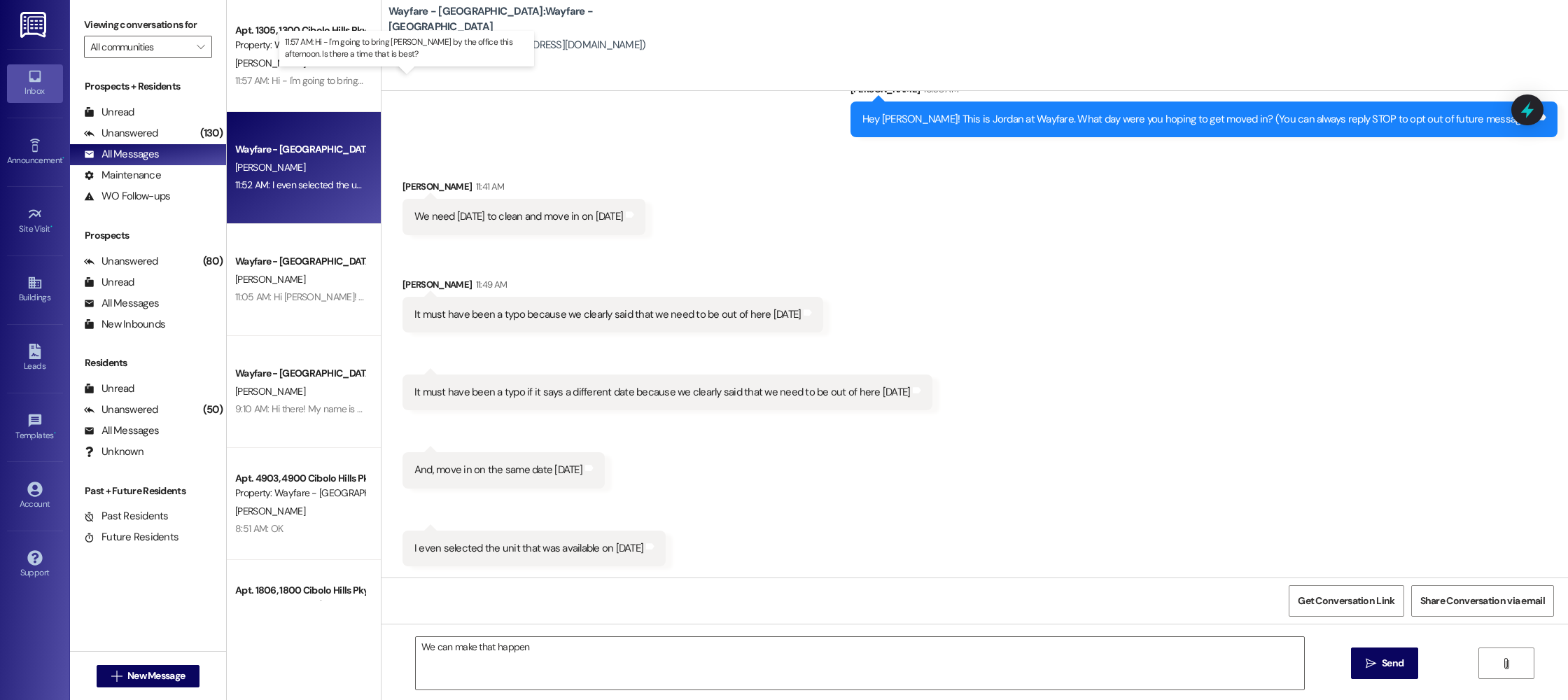
click at [288, 76] on div "( 1 ) Apt. 1305, 1300 Cibolo Hills Pky Property: Wayfare - Cibolo Hills W. Warn…" at bounding box center [304, 300] width 154 height 600
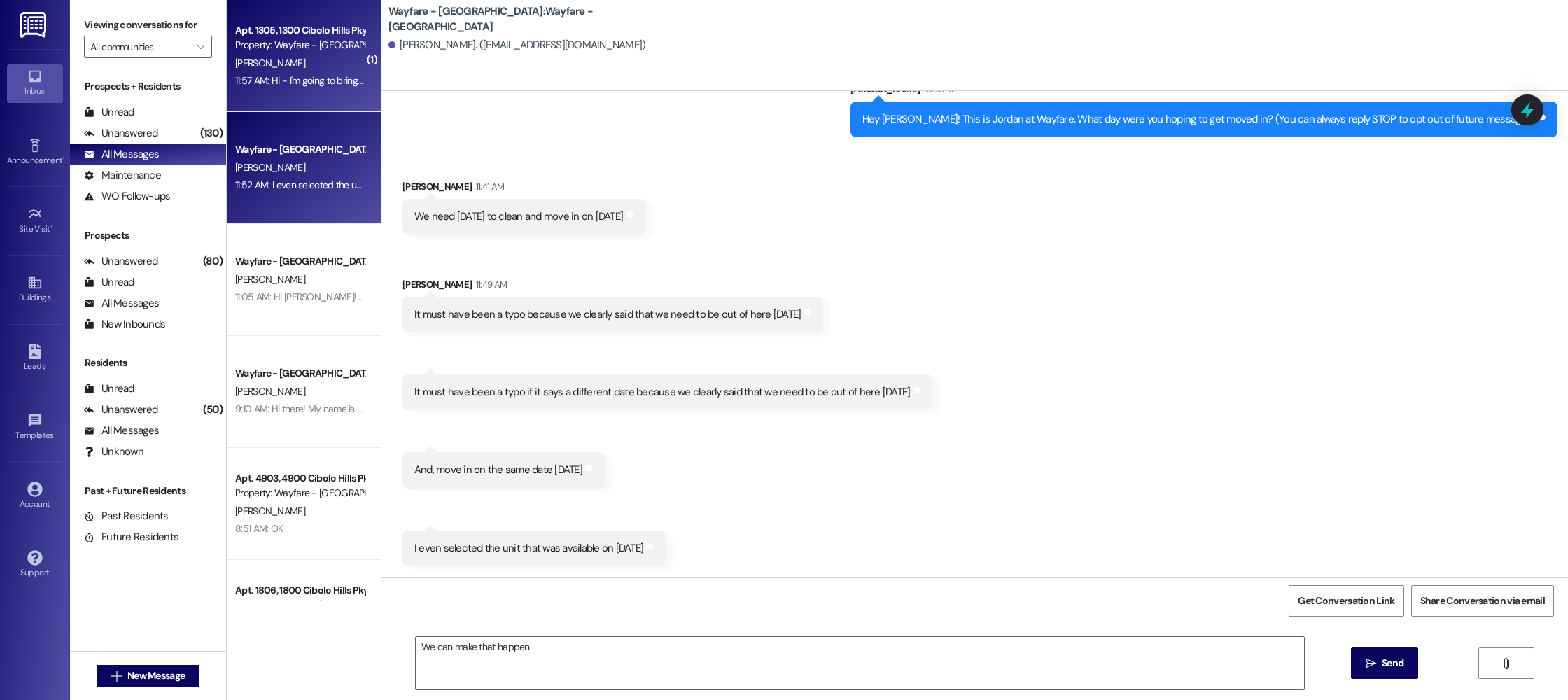
click at [287, 40] on div "Property: Wayfare - [GEOGRAPHIC_DATA]" at bounding box center [300, 45] width 130 height 15
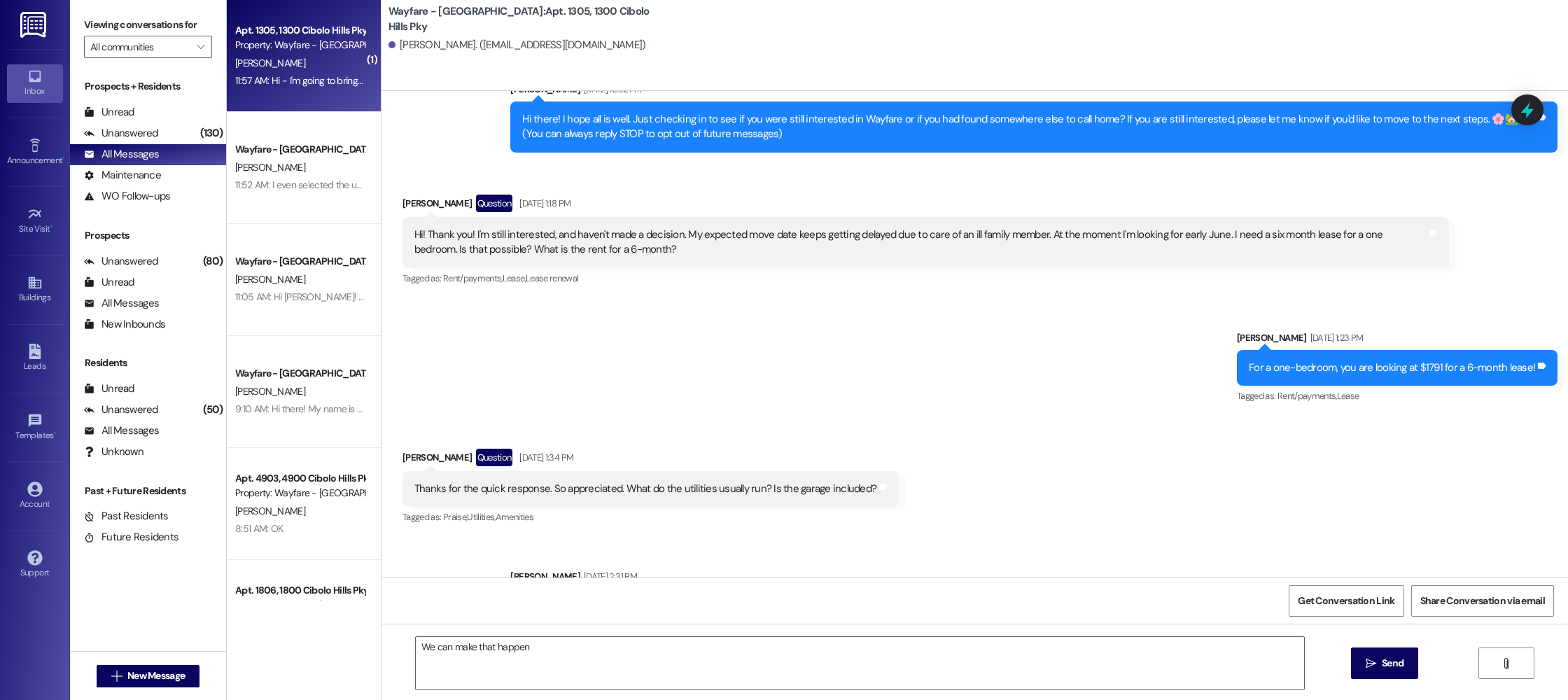
scroll to position [8152, 0]
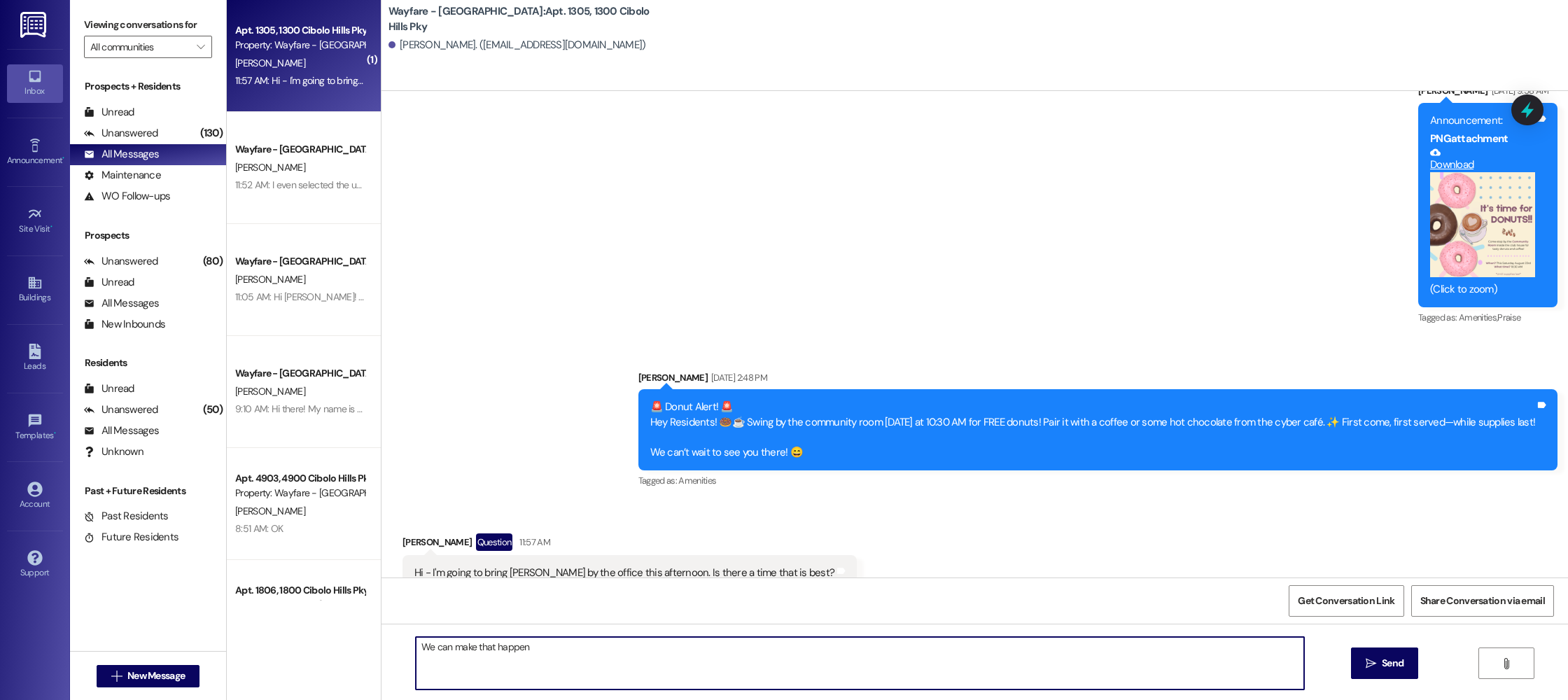
click at [715, 667] on textarea "We can make that happen" at bounding box center [859, 663] width 888 height 52
type textarea "n"
type textarea "Whenever you can! Thank you."
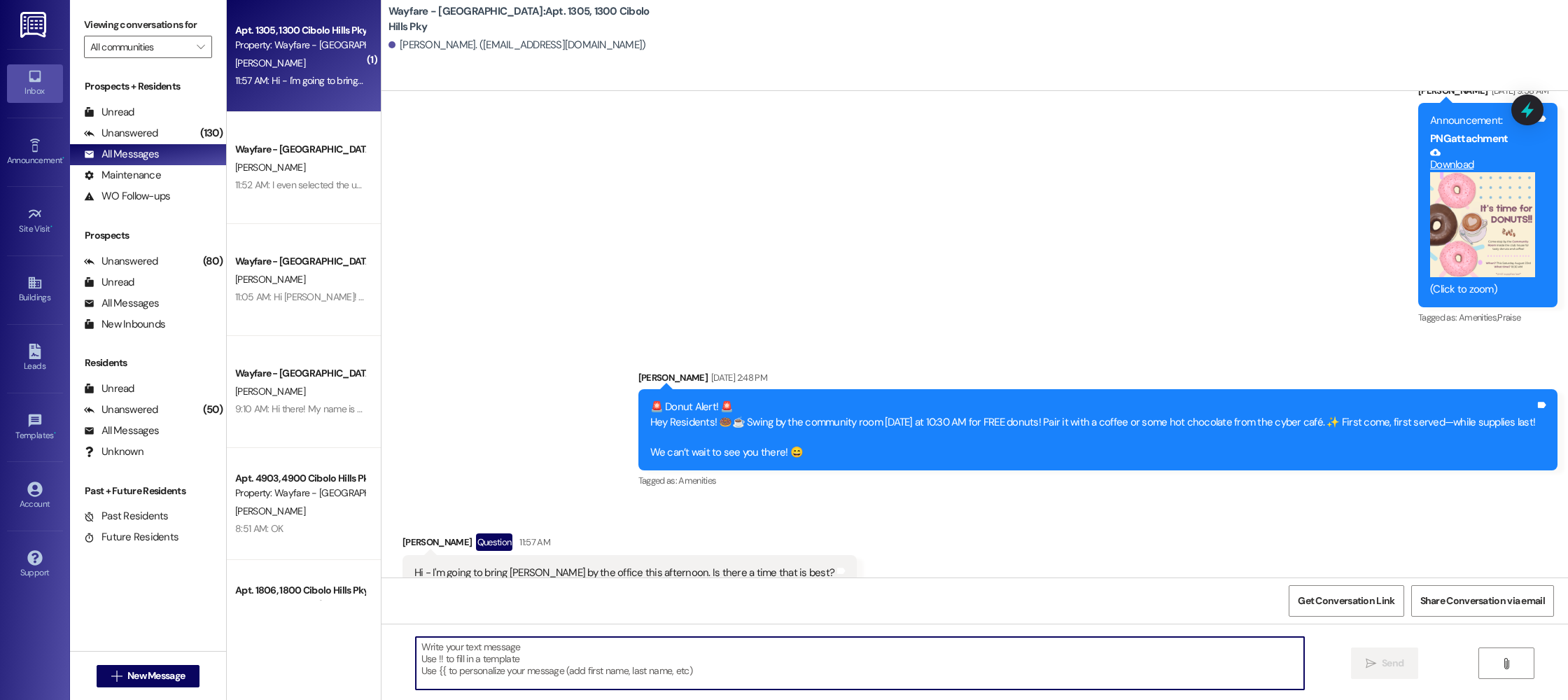
scroll to position [8250, 0]
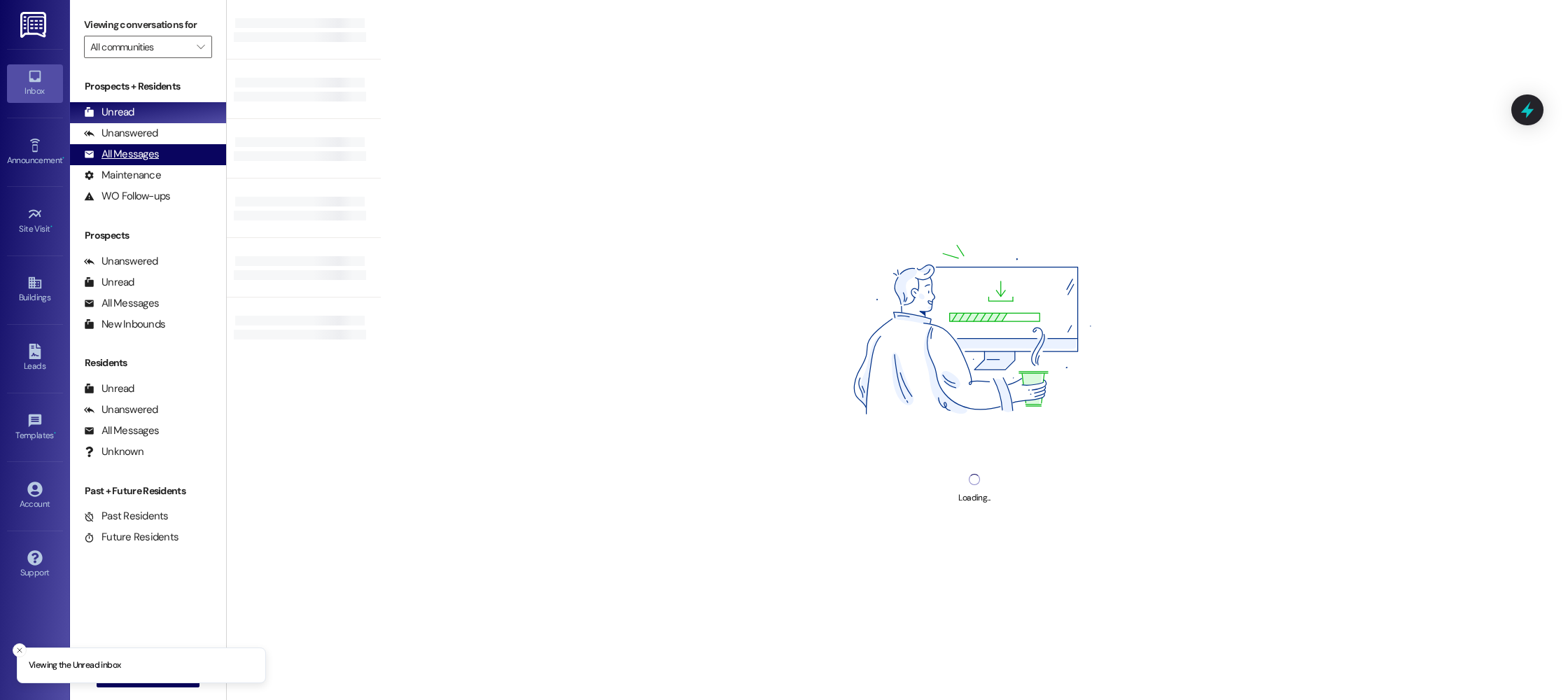
click at [127, 154] on div "All Messages" at bounding box center [121, 154] width 75 height 15
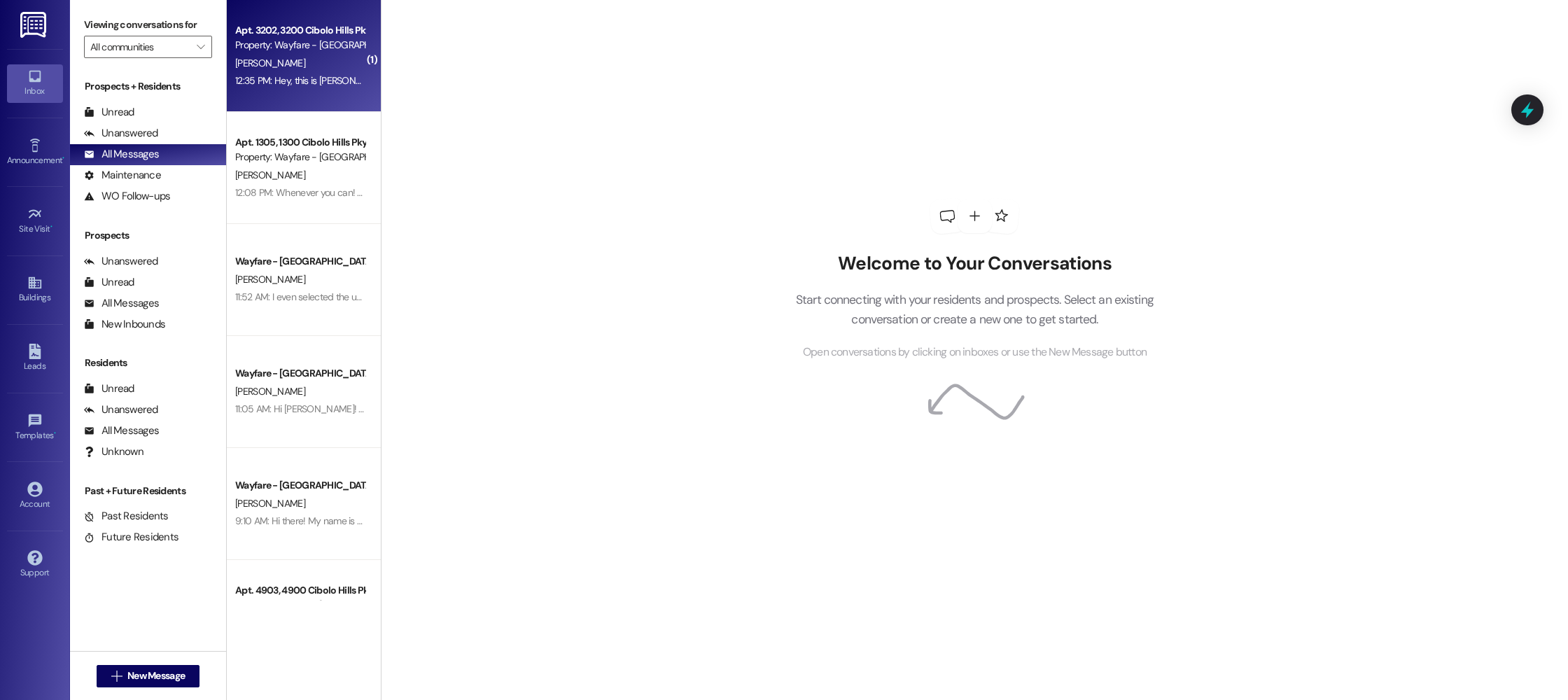
click at [312, 99] on div "Apt. 3202, [GEOGRAPHIC_DATA] Pky Property: Wayfare - [GEOGRAPHIC_DATA] [PERSON_…" at bounding box center [304, 56] width 154 height 112
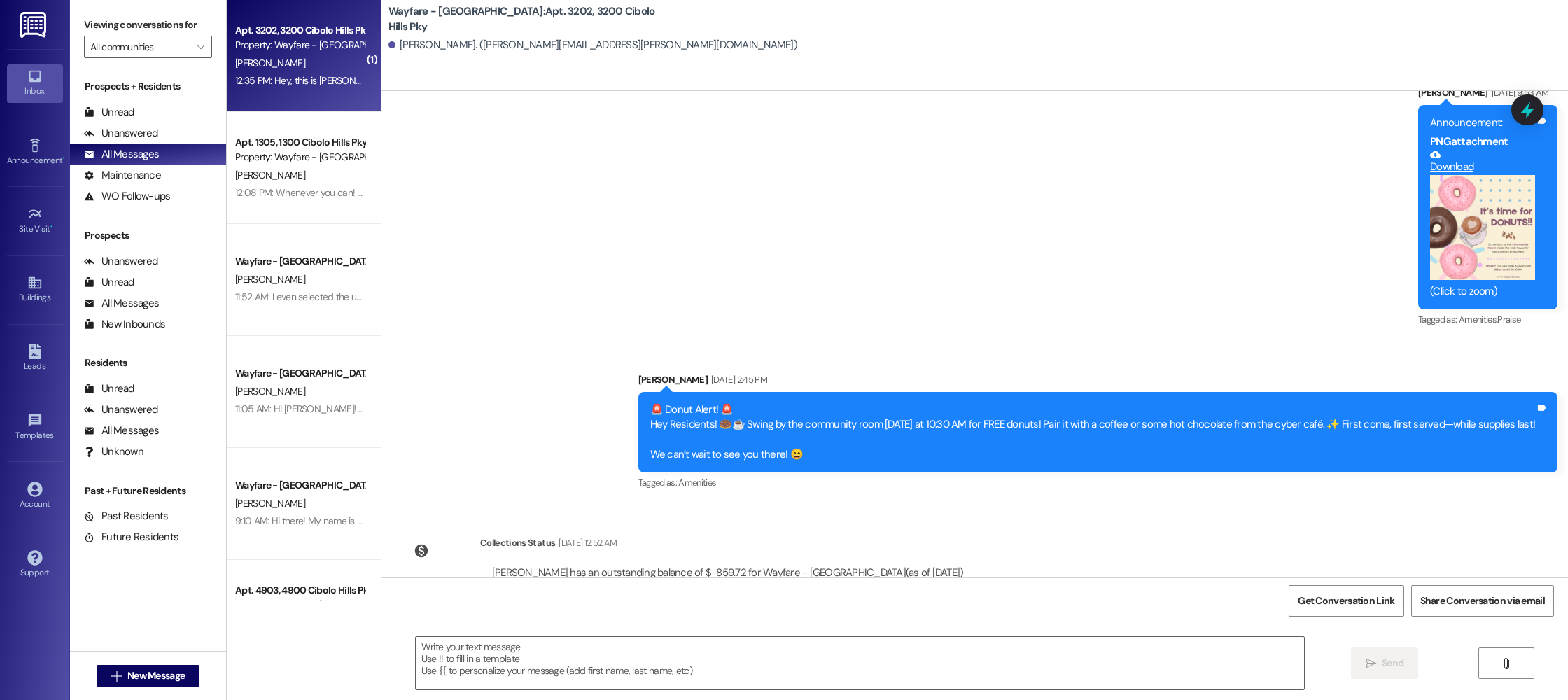
scroll to position [37764, 0]
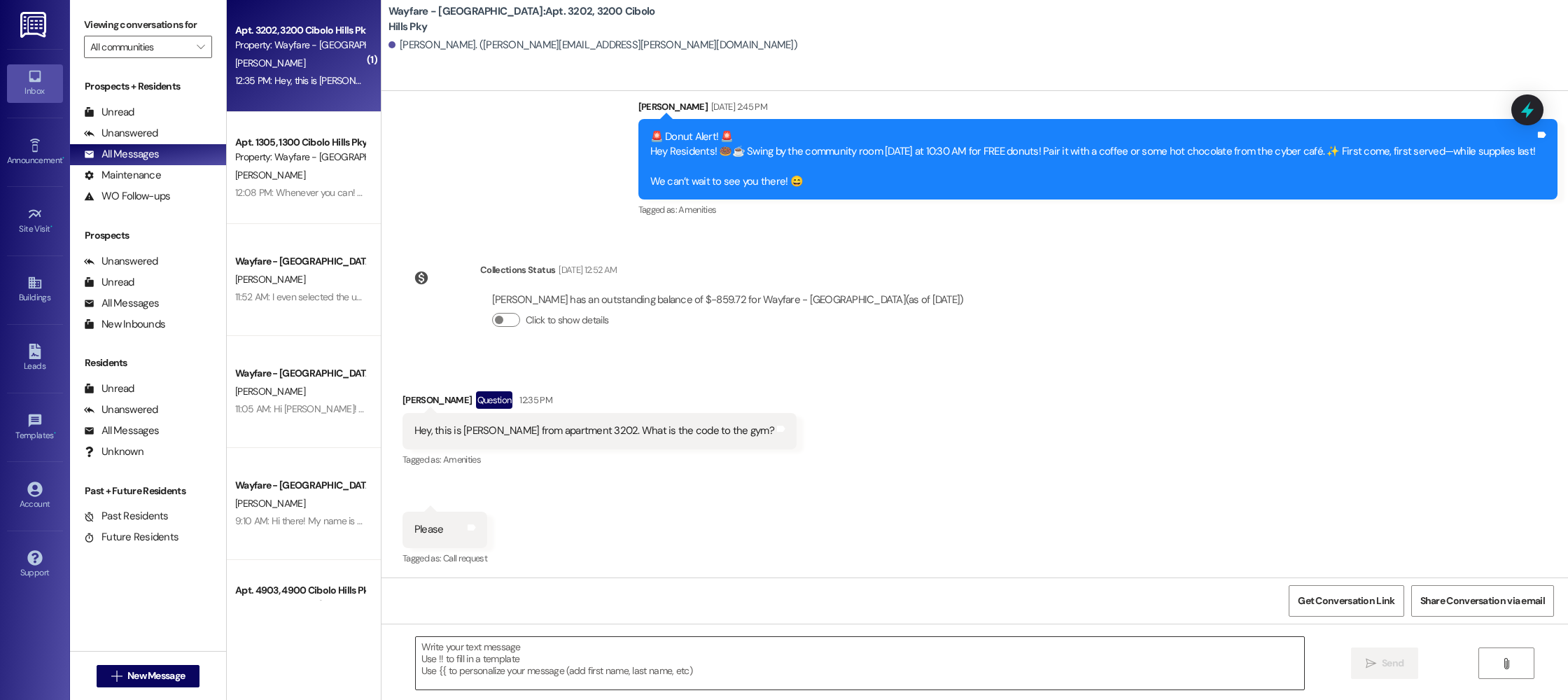
click at [743, 665] on textarea at bounding box center [859, 663] width 888 height 52
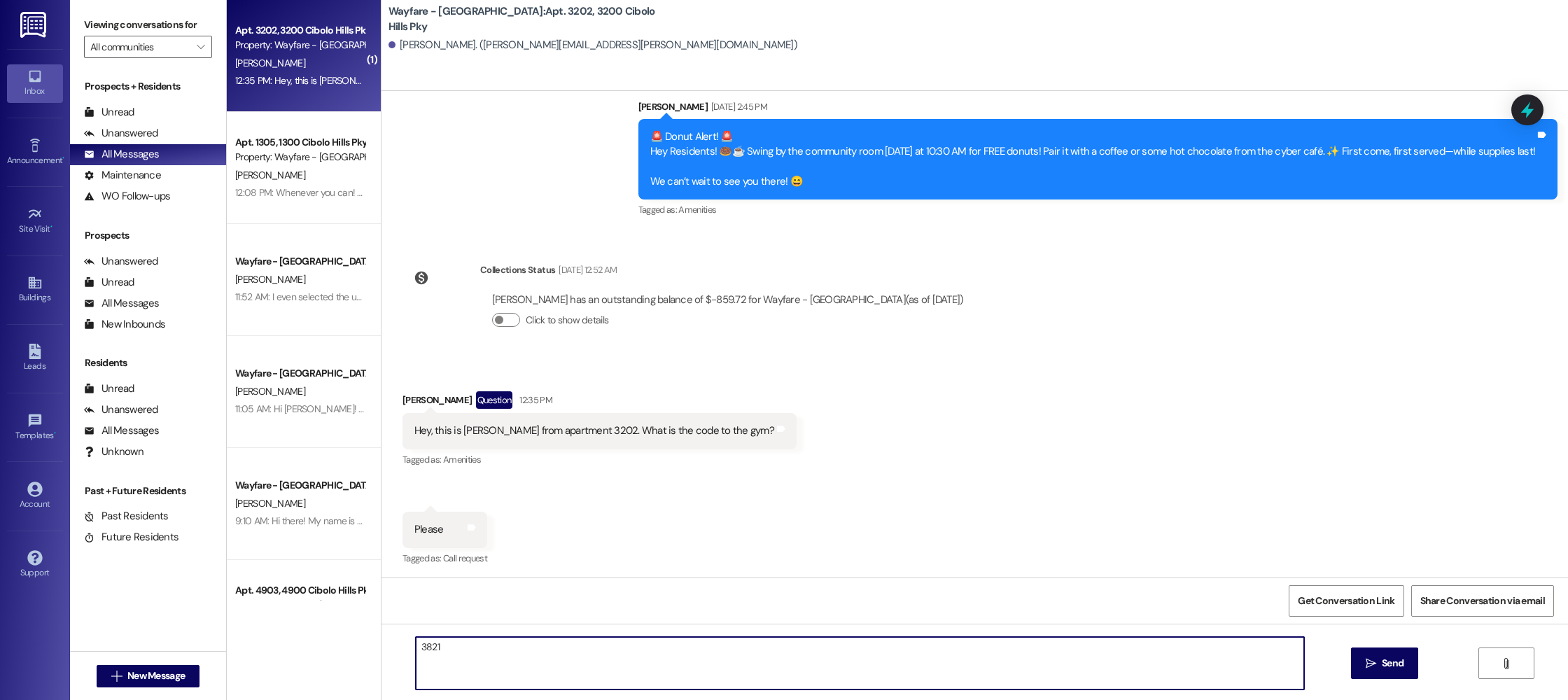
type textarea "38214"
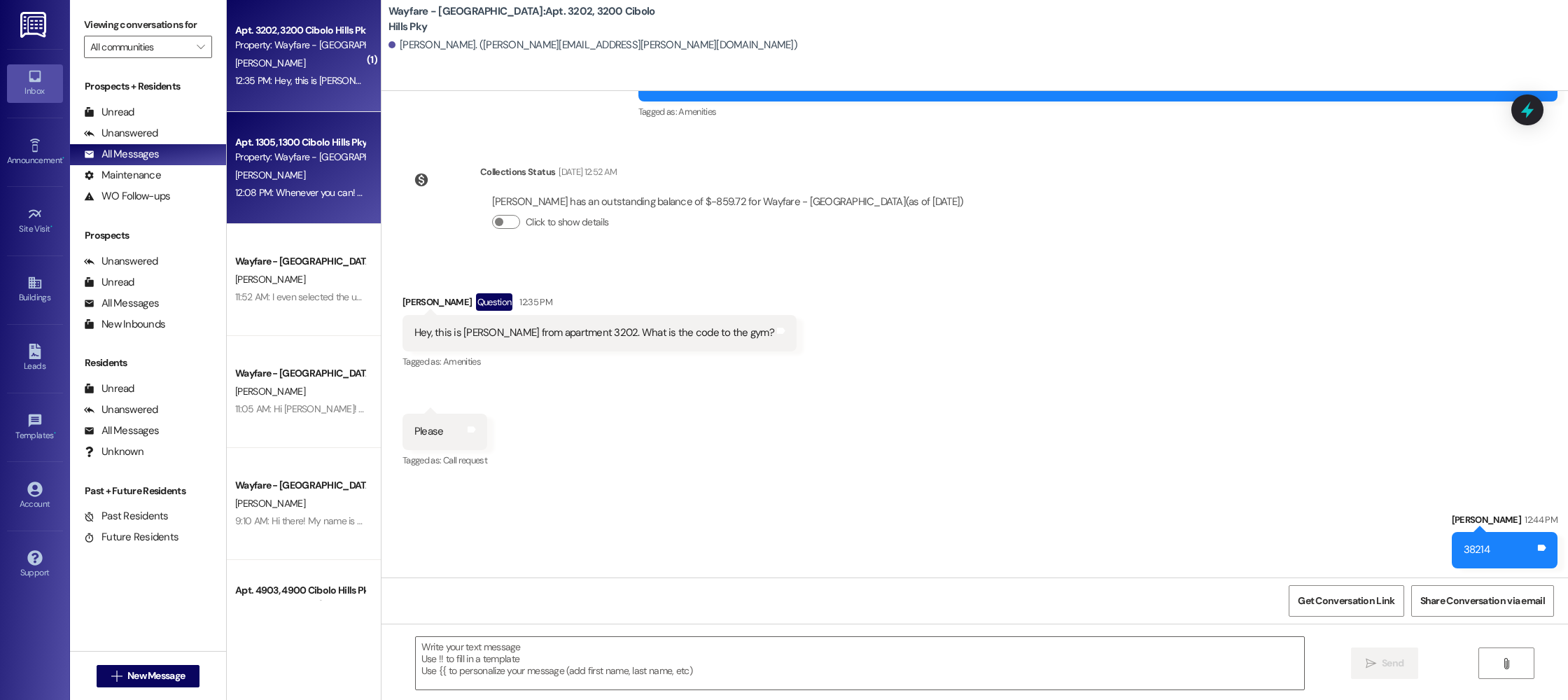
click at [286, 204] on div "Apt. 1305, 1300 Cibolo Hills Pky Property: Wayfare - Cibolo Hills W. Warner 12:…" at bounding box center [304, 168] width 154 height 112
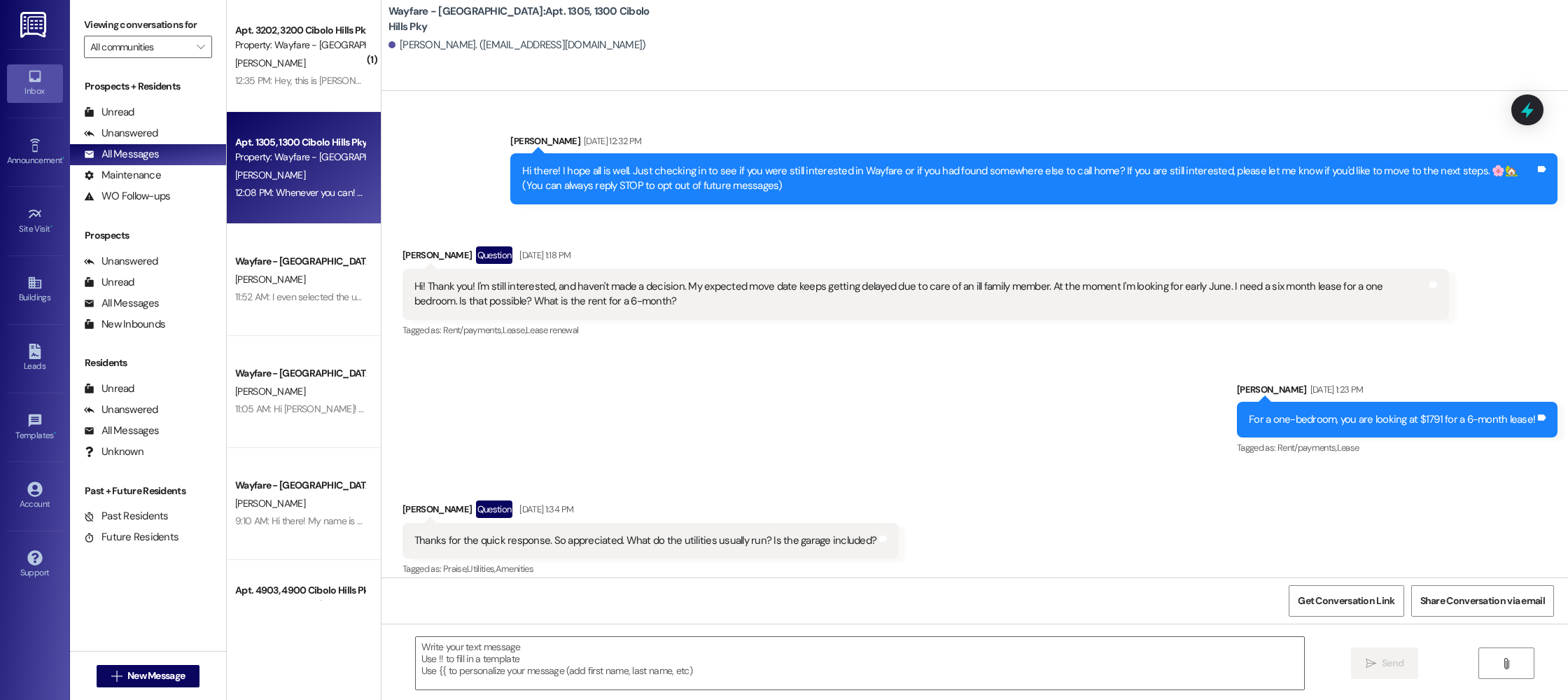
scroll to position [8250, 0]
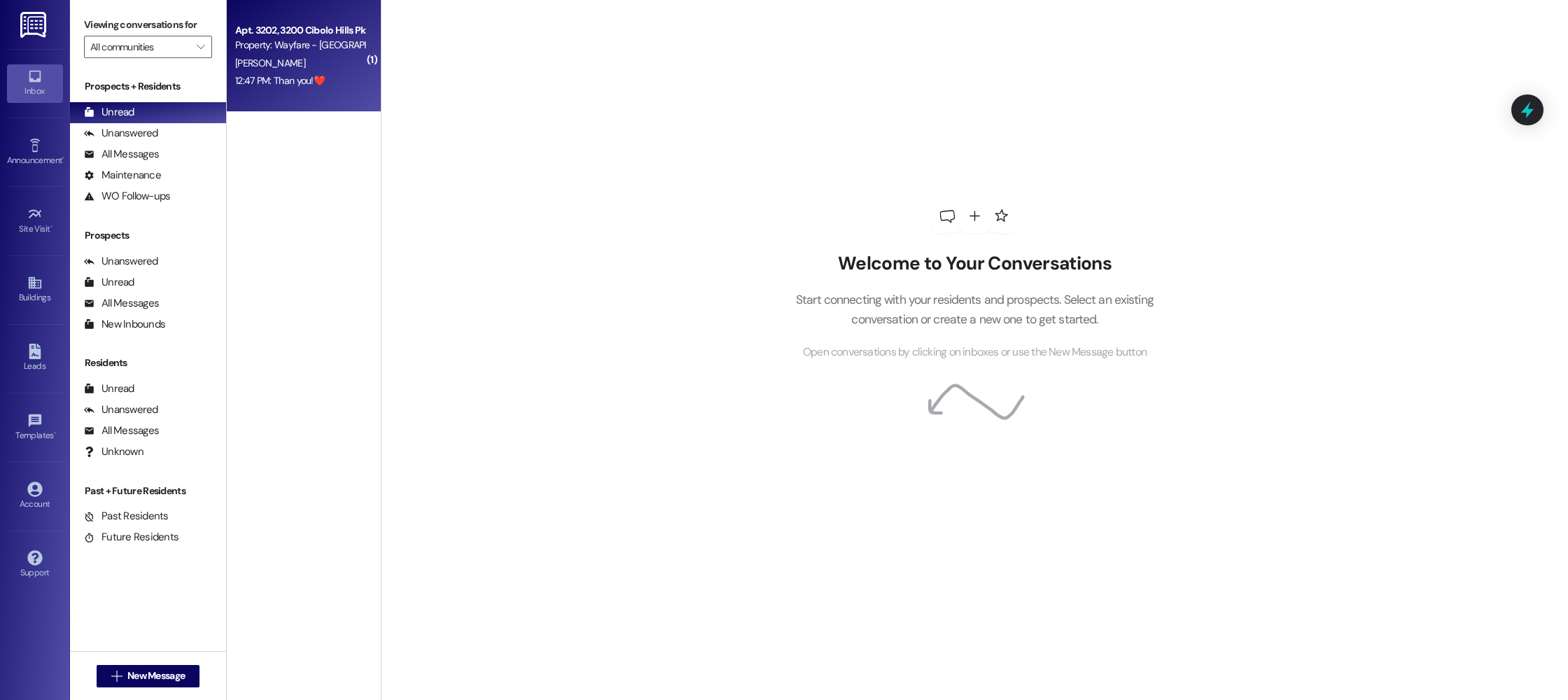
click at [261, 57] on span "[PERSON_NAME]" at bounding box center [270, 63] width 70 height 13
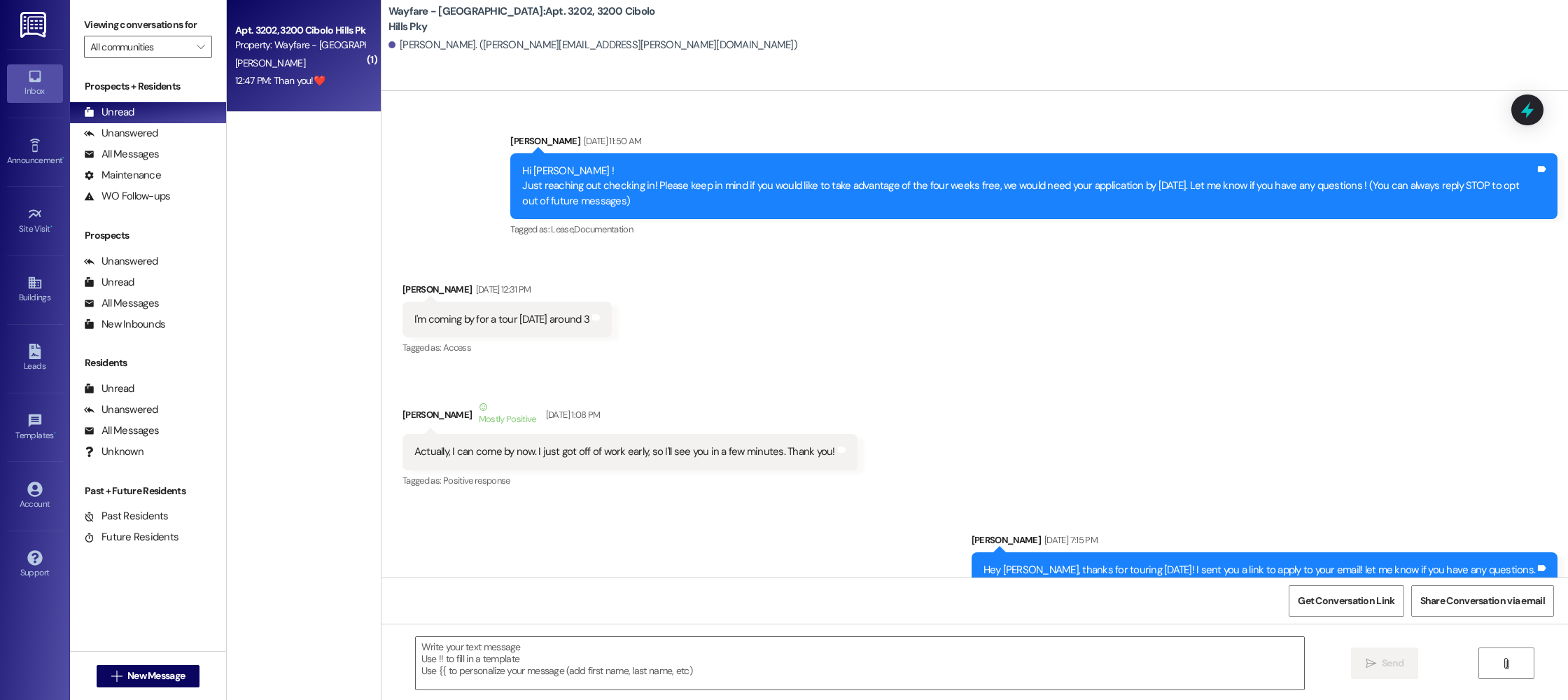
scroll to position [37980, 0]
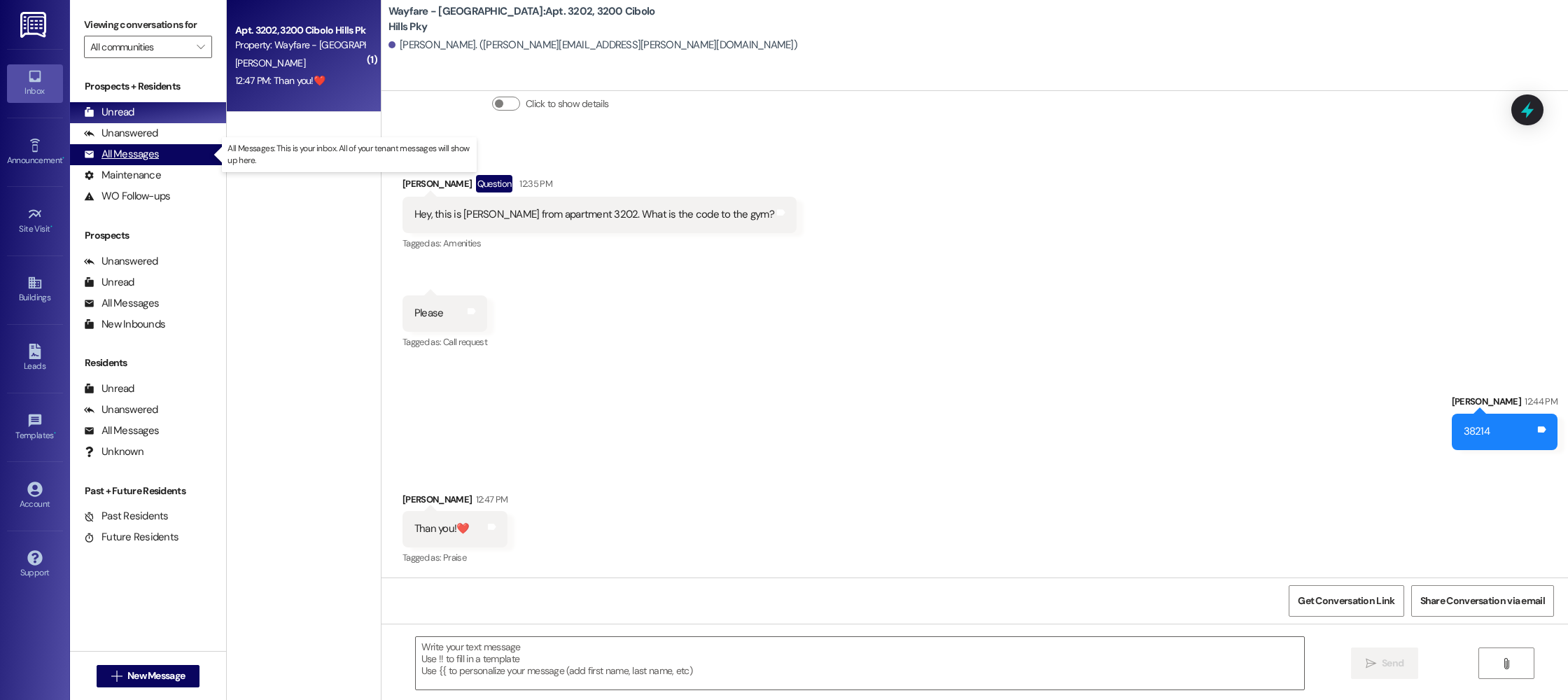
click at [102, 161] on div "All Messages" at bounding box center [121, 154] width 75 height 15
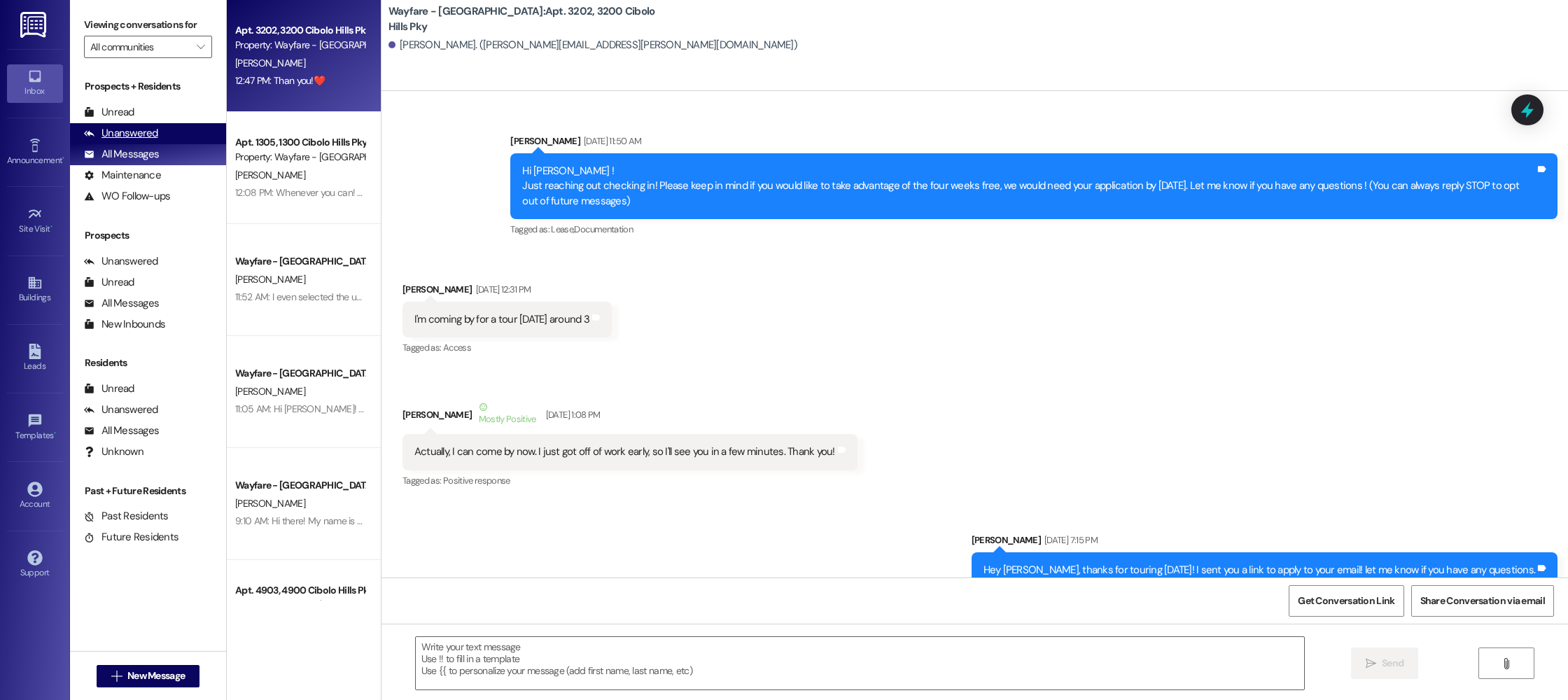
scroll to position [37979, 0]
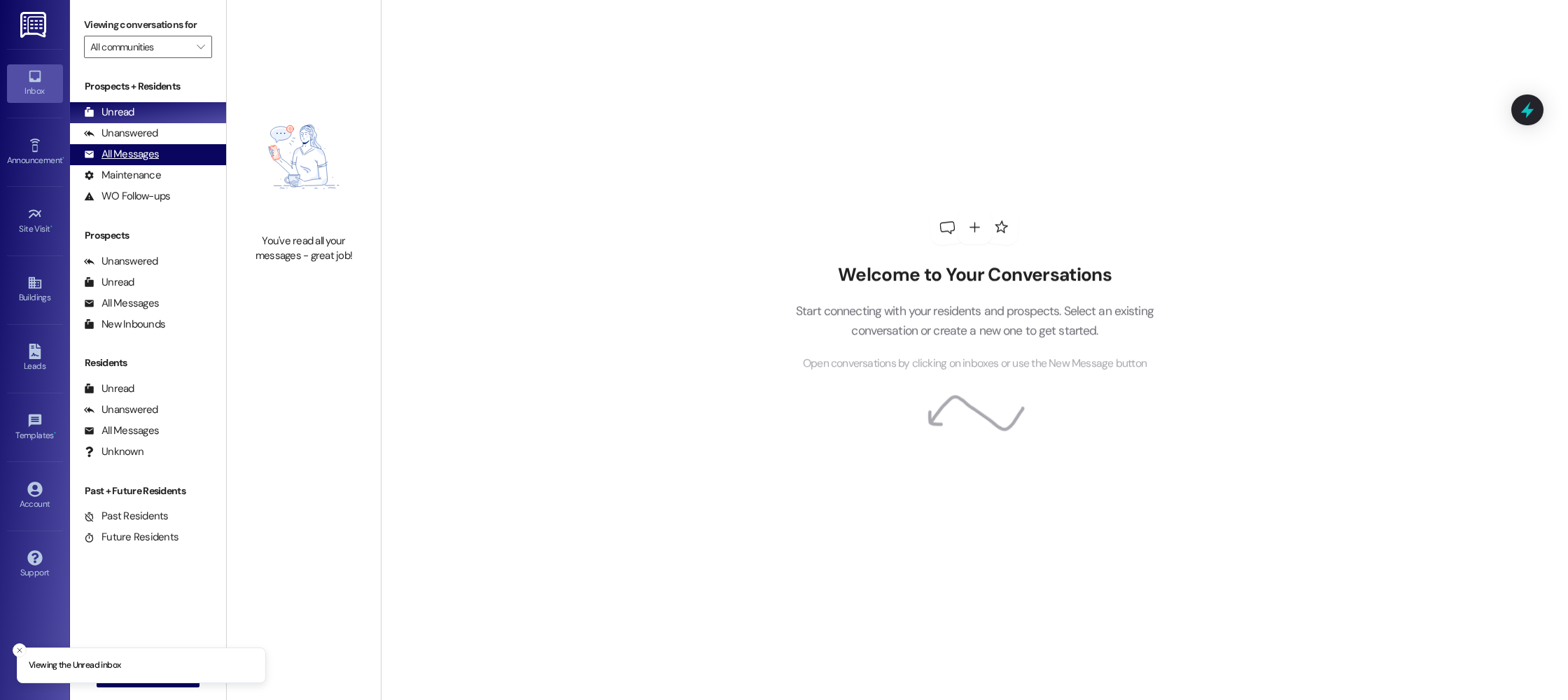
click at [166, 153] on div "All Messages (undefined)" at bounding box center [147, 154] width 156 height 21
